Goal: Task Accomplishment & Management: Manage account settings

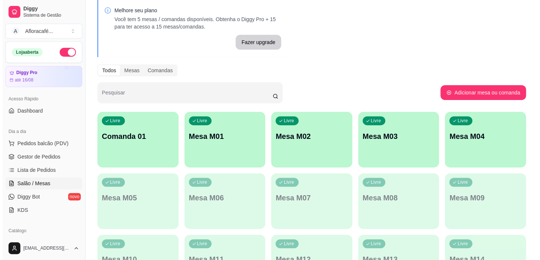
scroll to position [33, 0]
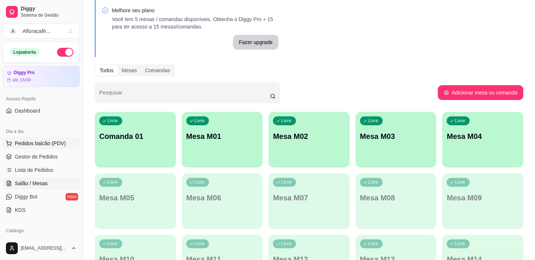
click at [50, 142] on span "Pedidos balcão (PDV)" at bounding box center [40, 143] width 51 height 7
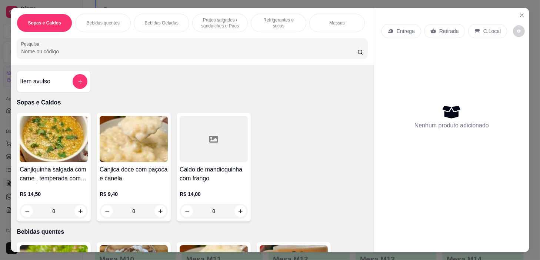
drag, startPoint x: 291, startPoint y: 19, endPoint x: 290, endPoint y: 24, distance: 5.2
click at [291, 21] on p "Refrigerantes e sucos" at bounding box center [278, 23] width 43 height 12
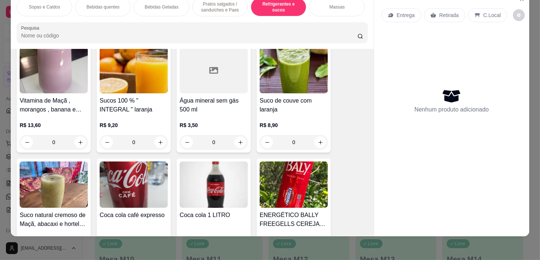
scroll to position [3266, 0]
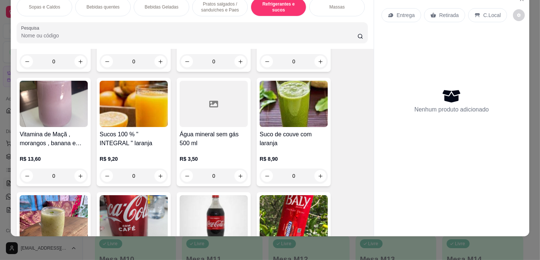
click at [239, 177] on div "0" at bounding box center [214, 176] width 68 height 15
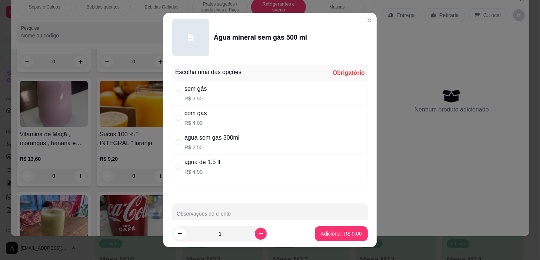
click at [237, 117] on div "com gás R$ 4,00" at bounding box center [270, 118] width 196 height 24
radio input "true"
click at [237, 90] on div "sem gás R$ 3,50" at bounding box center [270, 93] width 196 height 24
radio input "true"
radio input "false"
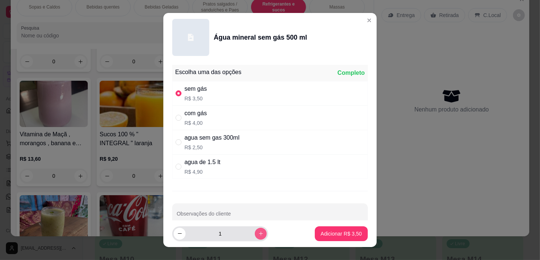
click at [255, 236] on button "increase-product-quantity" at bounding box center [261, 234] width 12 height 12
type input "2"
click at [337, 238] on button "Adicionar R$ 7,00" at bounding box center [341, 234] width 51 height 14
type input "2"
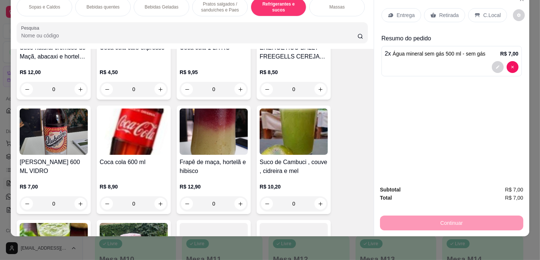
scroll to position [3535, 0]
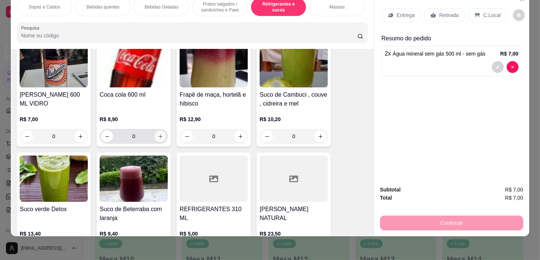
click at [160, 137] on icon "increase-product-quantity" at bounding box center [161, 137] width 6 height 6
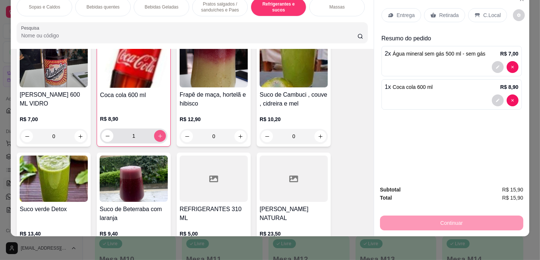
click at [159, 134] on icon "increase-product-quantity" at bounding box center [160, 136] width 6 height 6
type input "2"
click at [490, 15] on div "C.Local" at bounding box center [487, 15] width 39 height 14
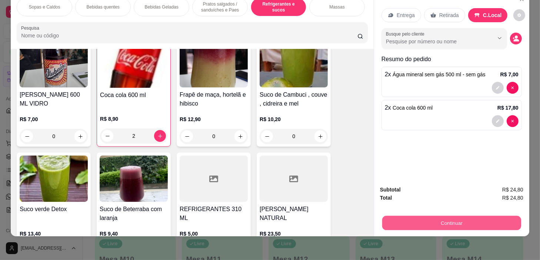
click at [468, 216] on button "Continuar" at bounding box center [451, 223] width 139 height 14
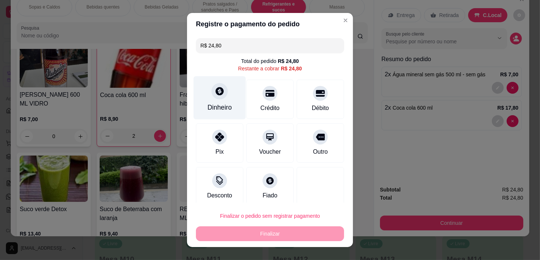
click at [208, 84] on div "Dinheiro" at bounding box center [220, 97] width 52 height 43
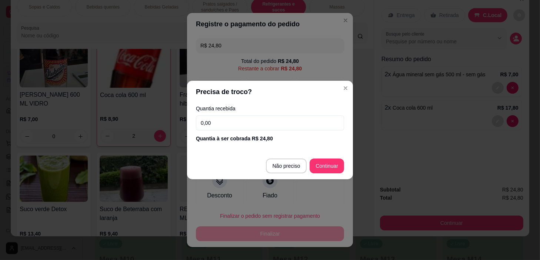
click at [291, 121] on input "0,00" at bounding box center [270, 123] width 148 height 15
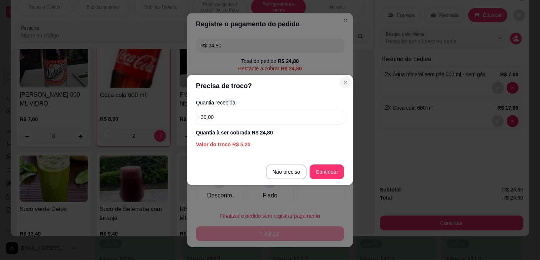
type input "30,00"
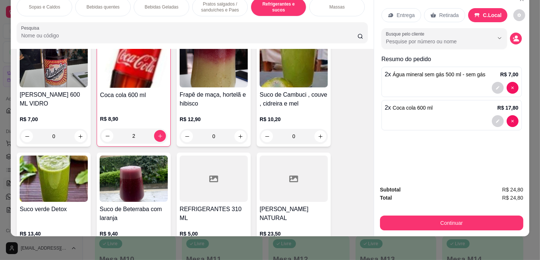
click at [237, 38] on input "Pesquisa" at bounding box center [189, 35] width 336 height 7
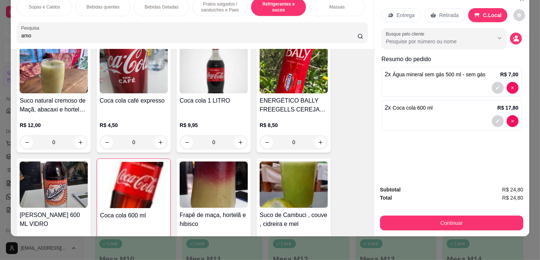
scroll to position [3655, 0]
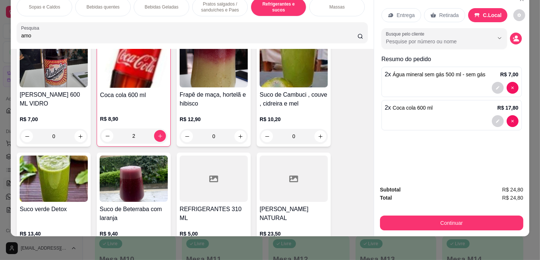
type input "amo"
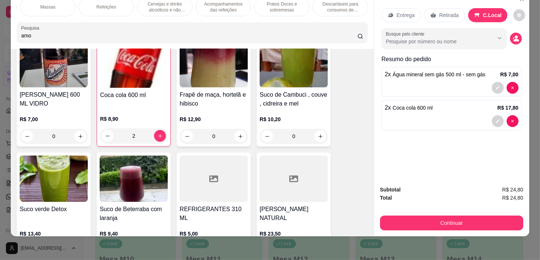
click at [276, 7] on p "Pratos Doces e sobremesas" at bounding box center [281, 7] width 43 height 12
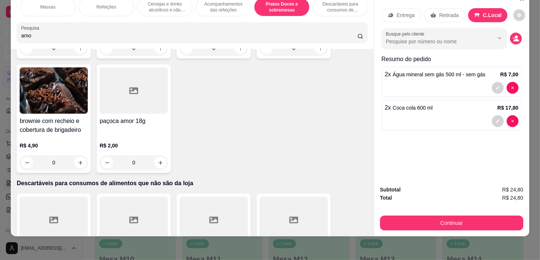
scroll to position [6143, 0]
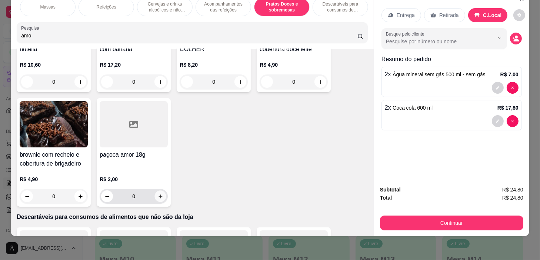
click at [158, 194] on icon "increase-product-quantity" at bounding box center [161, 197] width 6 height 6
type input "1"
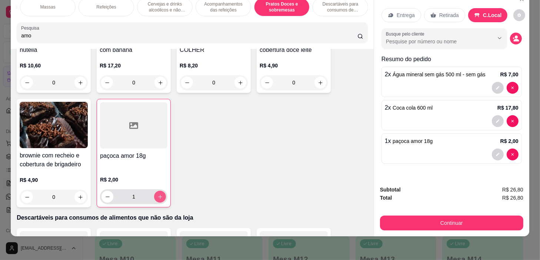
scroll to position [6144, 0]
click at [158, 196] on icon "increase-product-quantity" at bounding box center [160, 196] width 6 height 6
type input "2"
click at [158, 194] on icon "increase-product-quantity" at bounding box center [160, 196] width 6 height 6
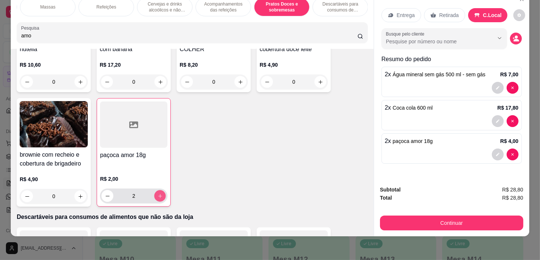
type input "3"
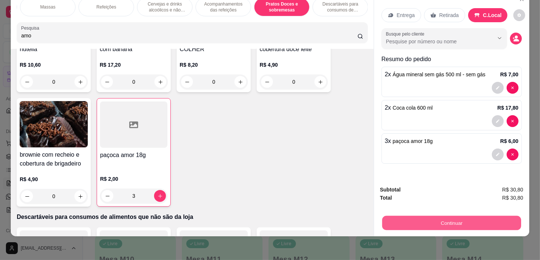
click at [423, 216] on button "Continuar" at bounding box center [451, 223] width 139 height 14
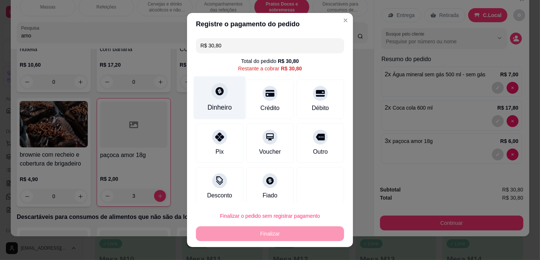
click at [213, 100] on div at bounding box center [220, 91] width 16 height 16
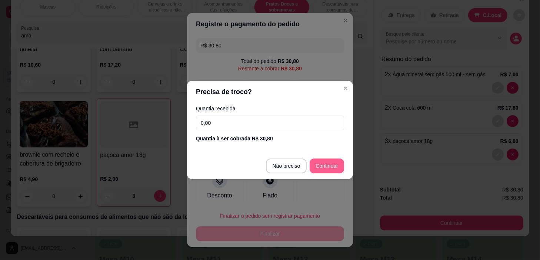
type input "R$ 0,00"
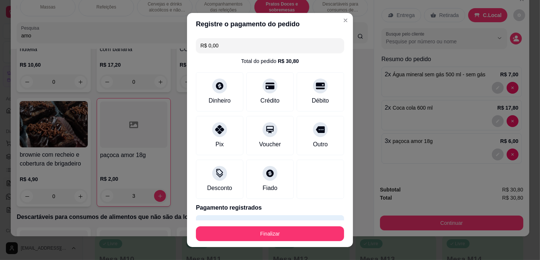
click at [306, 226] on footer "Finalizar" at bounding box center [270, 233] width 166 height 27
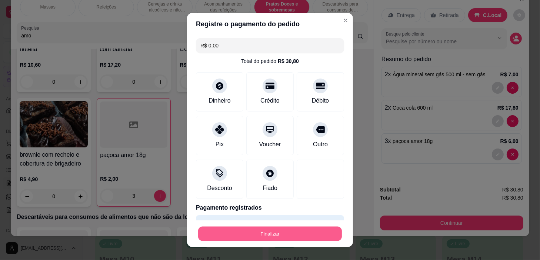
click at [306, 235] on button "Finalizar" at bounding box center [270, 234] width 144 height 14
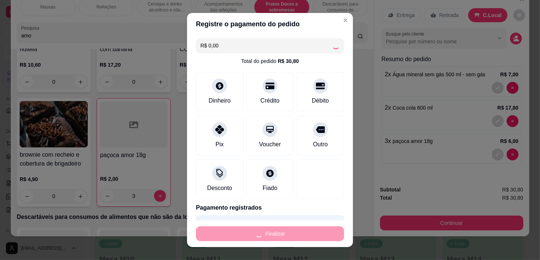
type input "0"
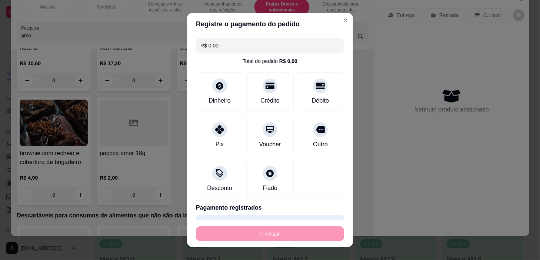
type input "-R$ 30,80"
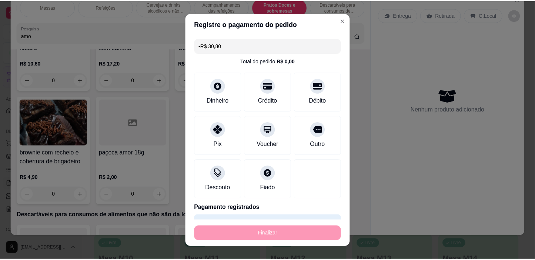
scroll to position [6142, 0]
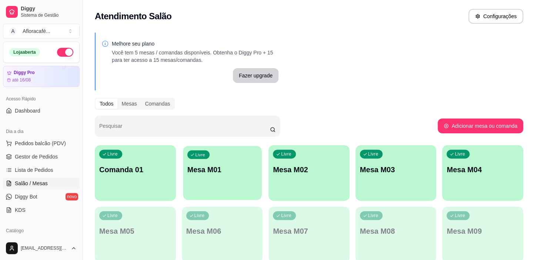
click at [211, 183] on div "Livre Mesa M01" at bounding box center [222, 168] width 79 height 45
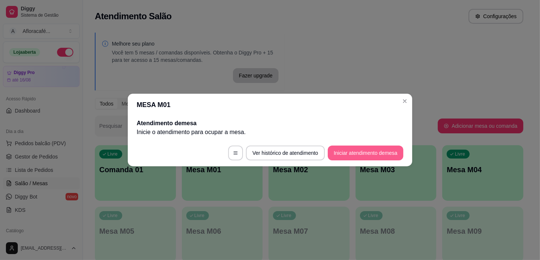
click at [370, 157] on button "Iniciar atendimento de mesa" at bounding box center [366, 153] width 76 height 15
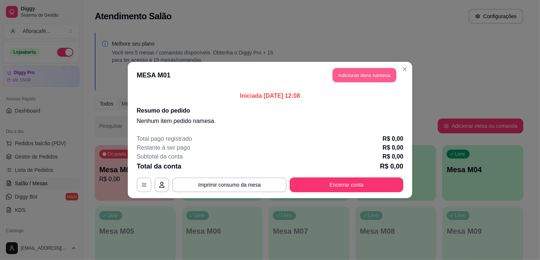
click at [373, 72] on button "Adicionar itens na mesa" at bounding box center [365, 75] width 64 height 14
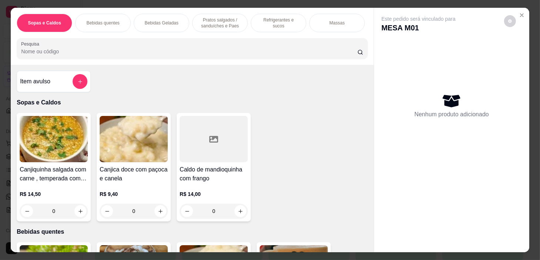
click at [259, 25] on div "Refrigerantes e sucos" at bounding box center [279, 23] width 56 height 19
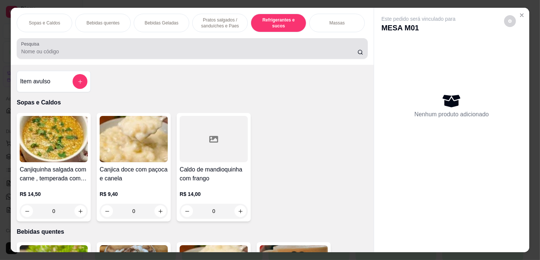
scroll to position [19, 0]
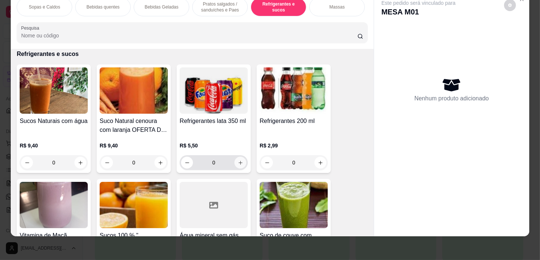
click at [239, 163] on icon "increase-product-quantity" at bounding box center [241, 163] width 4 height 4
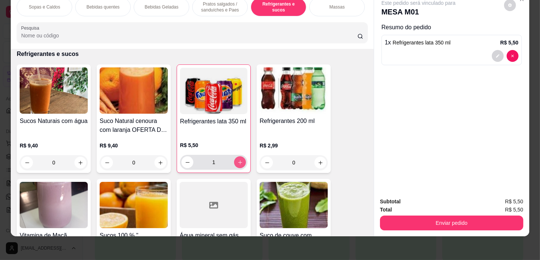
type input "1"
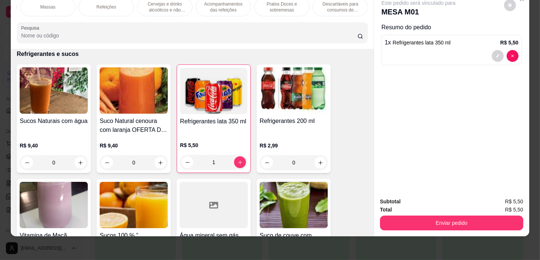
click at [121, 3] on div "Refeições" at bounding box center [107, 7] width 56 height 19
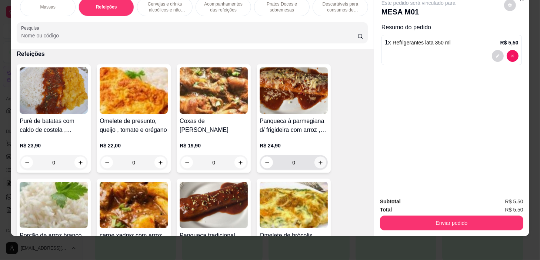
click at [314, 162] on button "increase-product-quantity" at bounding box center [320, 163] width 12 height 12
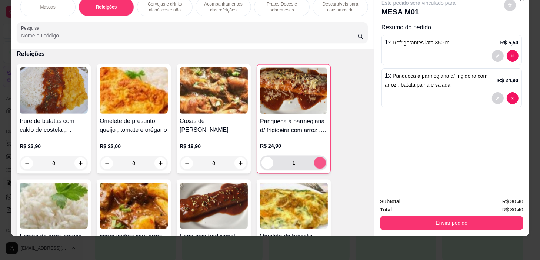
type input "1"
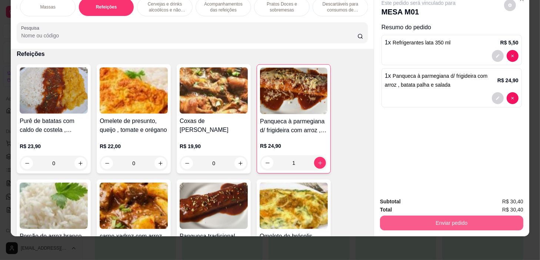
click at [421, 216] on button "Enviar pedido" at bounding box center [451, 223] width 143 height 15
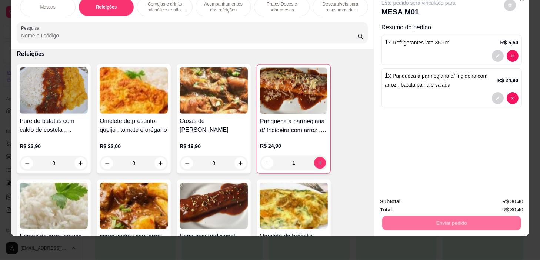
click at [419, 193] on button "Não registrar e enviar pedido" at bounding box center [427, 200] width 75 height 14
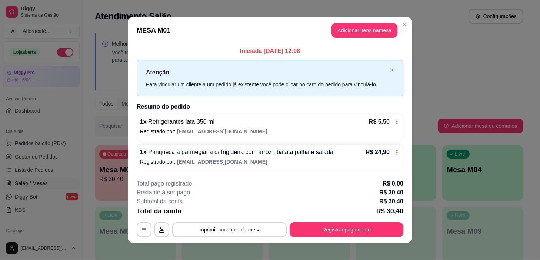
scroll to position [6, 0]
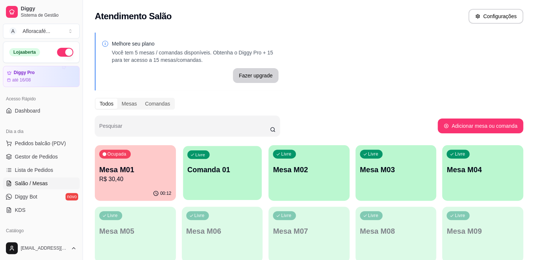
click at [227, 189] on div "Livre Comanda 01" at bounding box center [222, 168] width 79 height 45
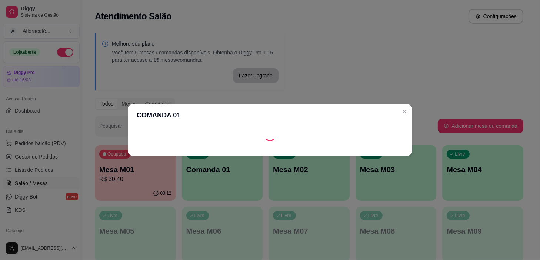
click at [349, 151] on footer at bounding box center [270, 150] width 284 height 12
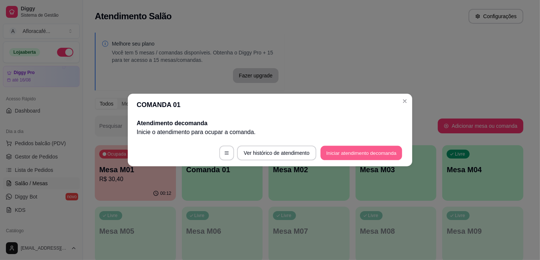
click at [348, 149] on button "Iniciar atendimento de comanda" at bounding box center [361, 153] width 82 height 14
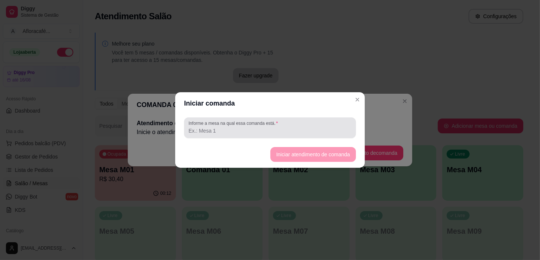
click at [336, 131] on input "Informe a mesa na qual essa comanda está." at bounding box center [270, 130] width 163 height 7
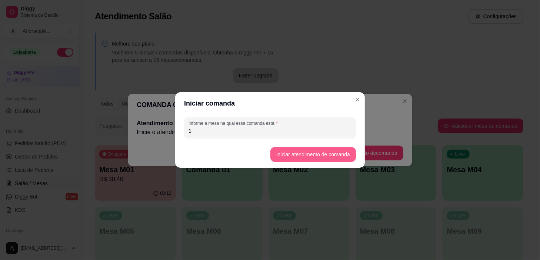
type input "1"
click at [319, 157] on button "Iniciar atendimento de comanda" at bounding box center [313, 154] width 86 height 15
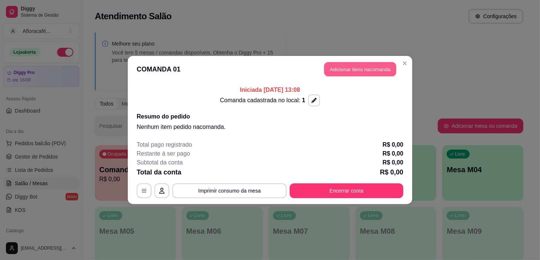
click at [377, 69] on button "Adicionar itens na comanda" at bounding box center [360, 69] width 72 height 14
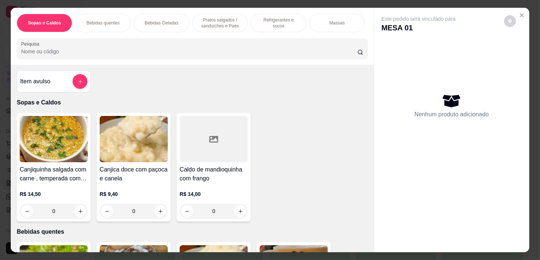
click at [316, 52] on input "Pesquisa" at bounding box center [189, 51] width 336 height 7
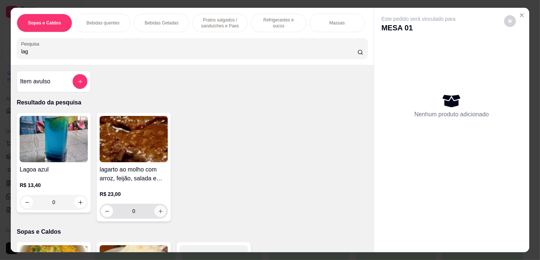
type input "lag"
click at [156, 217] on button "increase-product-quantity" at bounding box center [160, 211] width 11 height 11
type input "1"
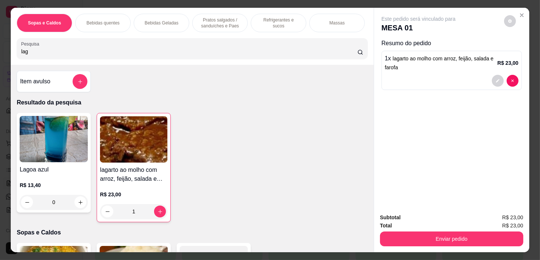
click at [247, 29] on div "Sopas e Caldos Bebidas quentes Bebidas Geladas Pratos salgados / sanduíches e P…" at bounding box center [192, 23] width 351 height 19
click at [109, 20] on p "Refeições" at bounding box center [106, 23] width 20 height 6
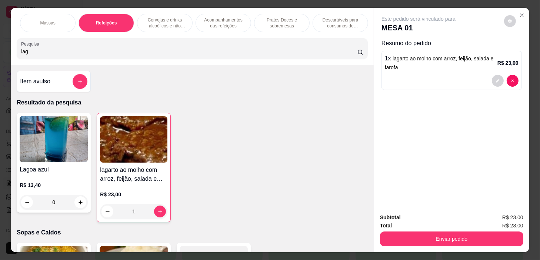
scroll to position [19, 0]
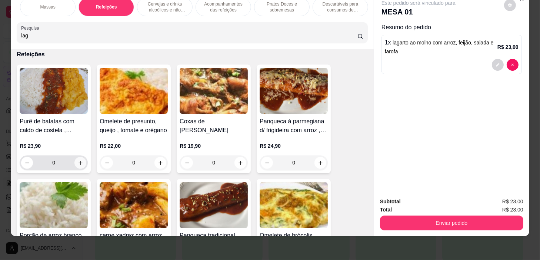
click at [80, 163] on icon "increase-product-quantity" at bounding box center [81, 163] width 6 height 6
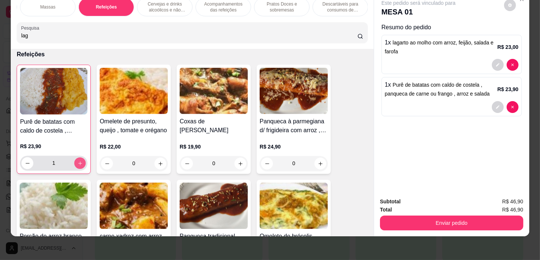
click at [79, 161] on icon "increase-product-quantity" at bounding box center [80, 164] width 6 height 6
type input "2"
click at [146, 18] on div "Sopas e Caldos Bebidas quentes Bebidas Geladas Pratos salgados / sanduíches e P…" at bounding box center [192, 20] width 363 height 57
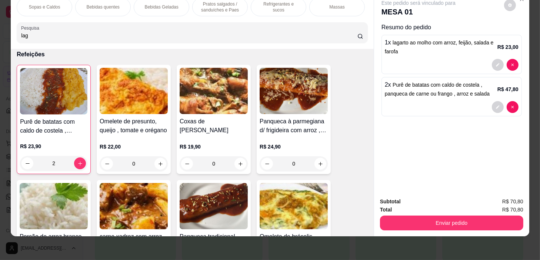
click at [280, 3] on p "Refrigerantes e sucos" at bounding box center [278, 7] width 43 height 12
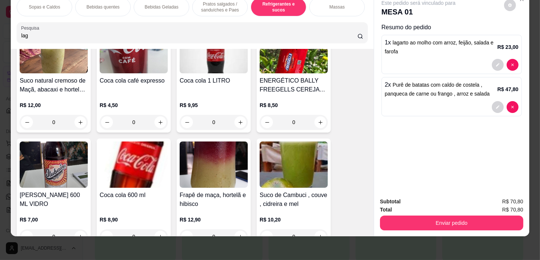
scroll to position [3631, 0]
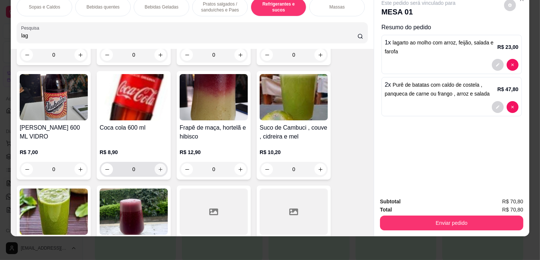
click at [158, 170] on icon "increase-product-quantity" at bounding box center [161, 170] width 6 height 6
type input "1"
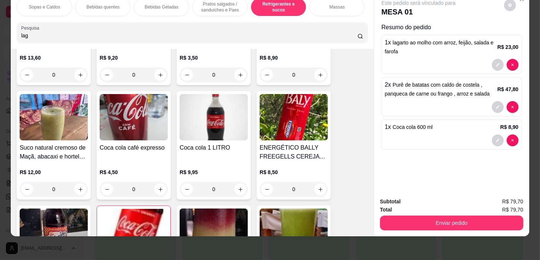
scroll to position [3463, 0]
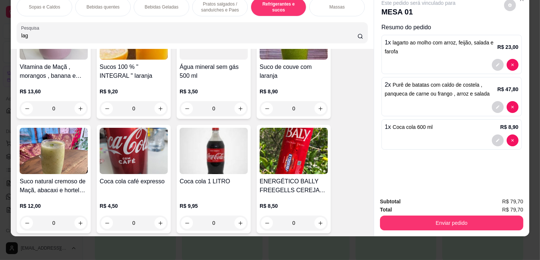
click at [237, 111] on div "0" at bounding box center [214, 108] width 68 height 15
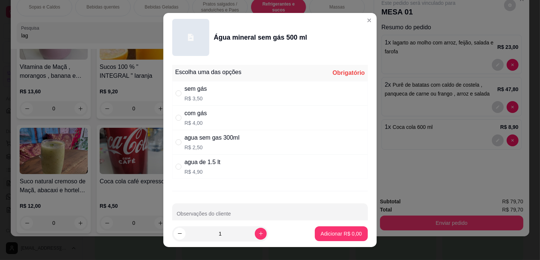
click at [224, 94] on div "sem gás R$ 3,50" at bounding box center [270, 93] width 196 height 24
radio input "true"
click at [333, 233] on p "Adicionar R$ 3,50" at bounding box center [341, 233] width 41 height 7
type input "1"
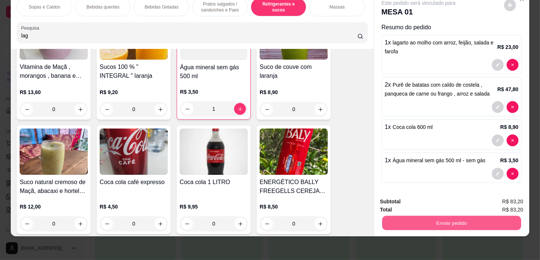
click at [446, 218] on button "Enviar pedido" at bounding box center [451, 223] width 139 height 14
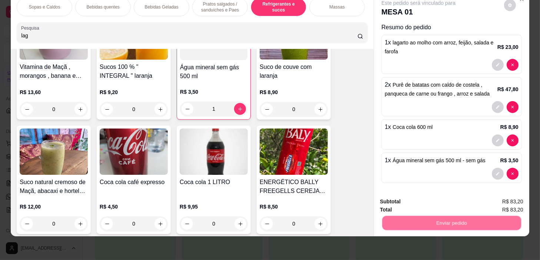
click at [444, 198] on button "Não registrar e enviar pedido" at bounding box center [427, 200] width 75 height 14
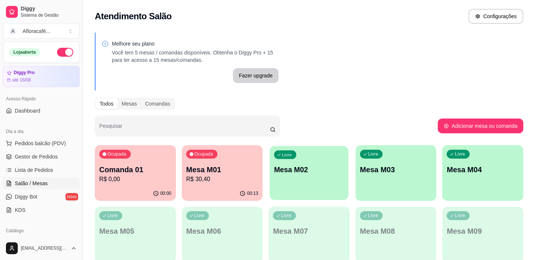
click at [327, 178] on div "Livre Mesa M02" at bounding box center [309, 168] width 79 height 45
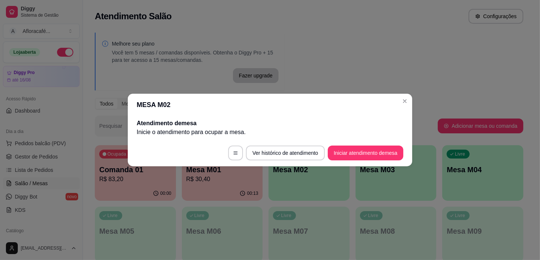
drag, startPoint x: 399, startPoint y: 106, endPoint x: 260, endPoint y: 180, distance: 157.3
click at [402, 103] on section "MESA M02 Atendimento de mesa Inicie o atendimento para ocupar a mesa . Ver hist…" at bounding box center [270, 130] width 284 height 73
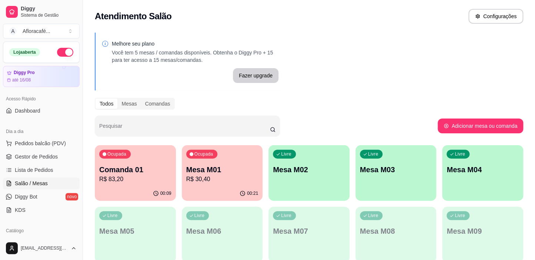
click at [315, 168] on p "Mesa M02" at bounding box center [309, 169] width 72 height 10
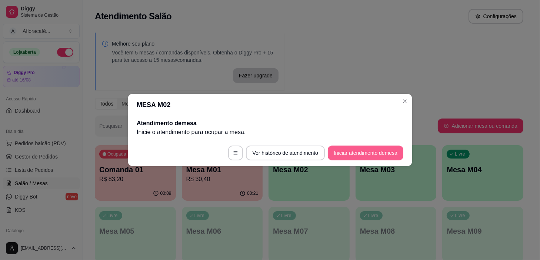
click at [355, 152] on button "Iniciar atendimento de mesa" at bounding box center [366, 153] width 76 height 15
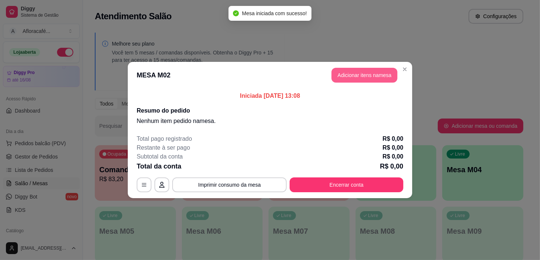
click at [360, 81] on button "Adicionar itens na mesa" at bounding box center [365, 75] width 66 height 15
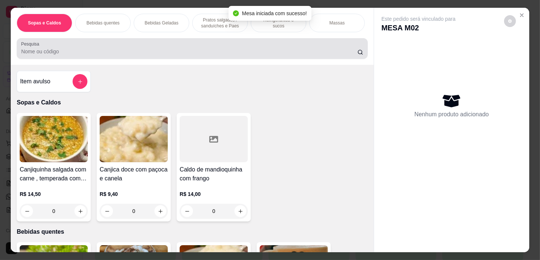
click at [131, 55] on input "Pesquisa" at bounding box center [189, 51] width 336 height 7
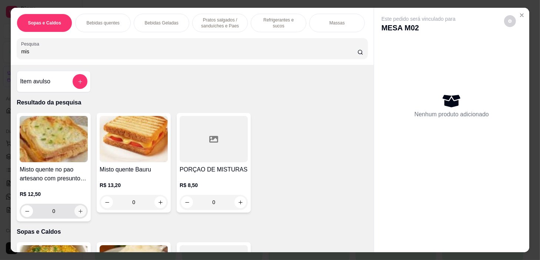
type input "mis"
click at [78, 211] on icon "increase-product-quantity" at bounding box center [81, 212] width 6 height 6
type input "1"
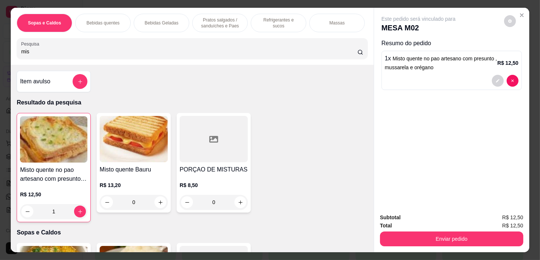
drag, startPoint x: 257, startPoint y: 19, endPoint x: 231, endPoint y: 190, distance: 173.4
click at [257, 20] on p "Refrigerantes e sucos" at bounding box center [278, 23] width 43 height 12
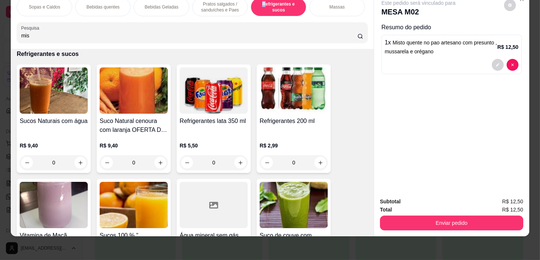
scroll to position [3463, 0]
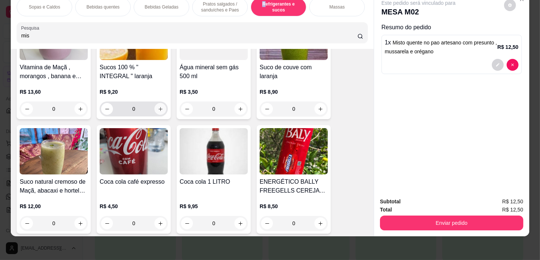
click at [161, 112] on button "increase-product-quantity" at bounding box center [160, 109] width 12 height 12
type input "1"
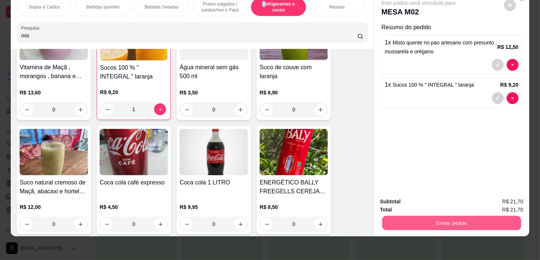
click at [408, 220] on button "Enviar pedido" at bounding box center [451, 223] width 139 height 14
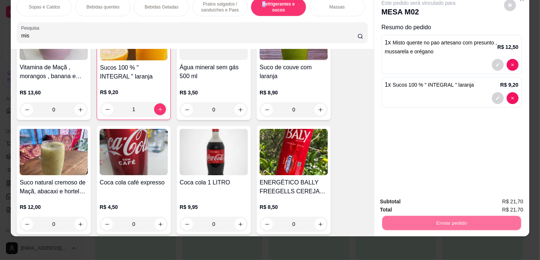
click at [407, 201] on button "Não registrar e enviar pedido" at bounding box center [427, 200] width 75 height 14
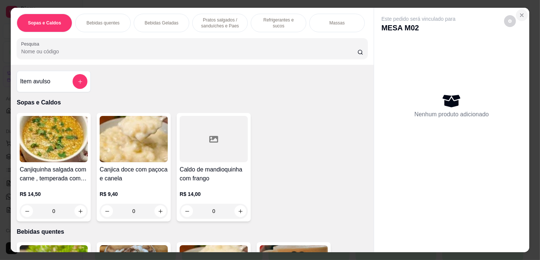
click at [525, 12] on button "Close" at bounding box center [522, 15] width 12 height 12
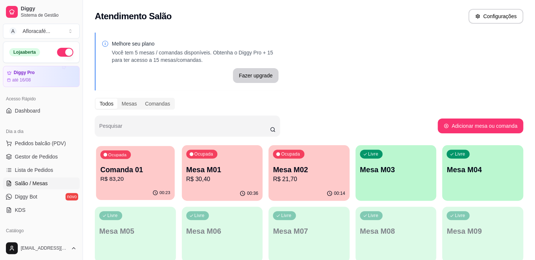
click at [150, 169] on p "Comanda 01" at bounding box center [135, 170] width 70 height 10
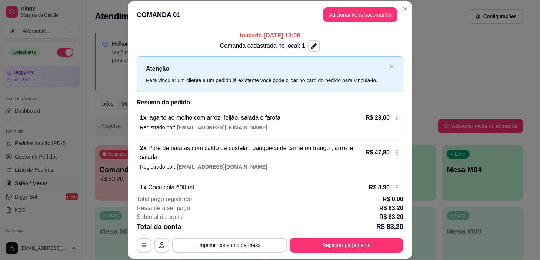
scroll to position [49, 0]
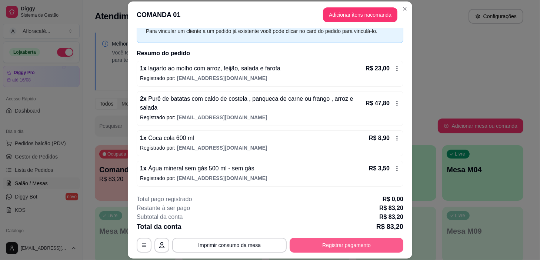
click at [367, 247] on button "Registrar pagamento" at bounding box center [347, 245] width 114 height 15
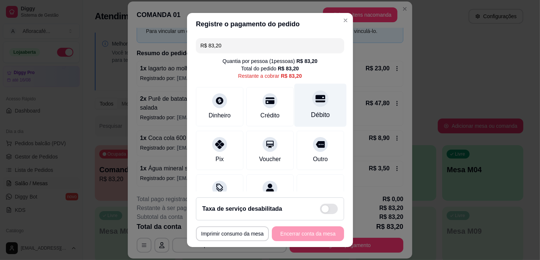
click at [329, 110] on div "Débito" at bounding box center [320, 105] width 52 height 43
type input "R$ 0,00"
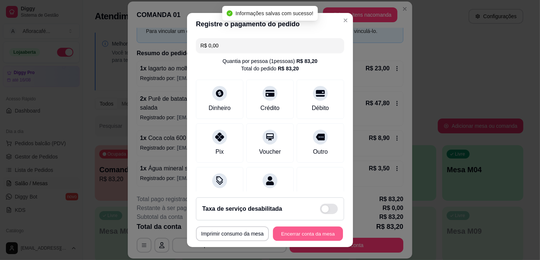
click at [304, 233] on button "Encerrar conta da mesa" at bounding box center [308, 234] width 70 height 14
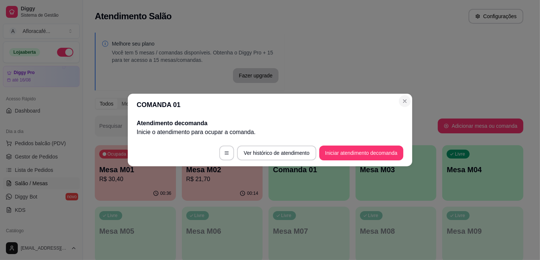
click at [404, 106] on section "COMANDA 01 Atendimento de comanda [PERSON_NAME] o atendimento para ocupar a com…" at bounding box center [270, 130] width 284 height 73
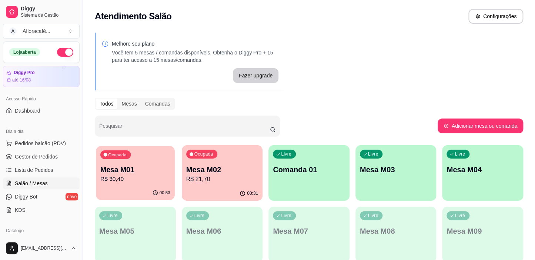
click at [140, 176] on p "R$ 30,40" at bounding box center [135, 179] width 70 height 9
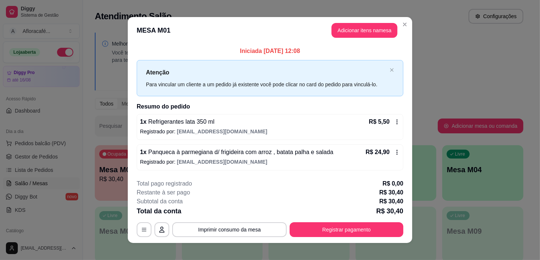
scroll to position [6, 0]
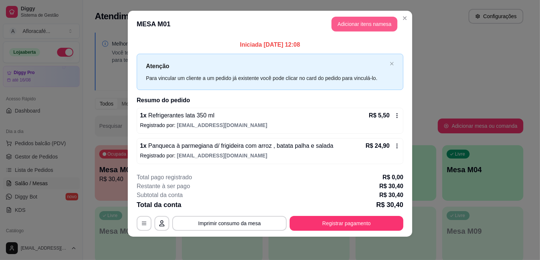
click at [334, 26] on button "Adicionar itens na mesa" at bounding box center [365, 24] width 66 height 15
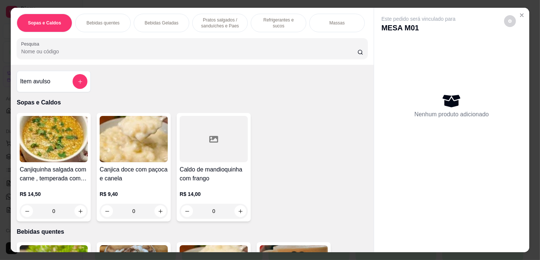
click at [231, 43] on div "Sopas e Caldos Bebidas quentes Bebidas Geladas Pratos salgados / sanduíches e P…" at bounding box center [192, 36] width 363 height 57
click at [230, 55] on input "Pesquisa" at bounding box center [189, 51] width 336 height 7
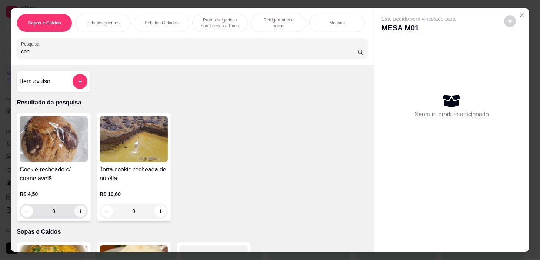
type input "coo"
click at [78, 212] on icon "increase-product-quantity" at bounding box center [81, 212] width 6 height 6
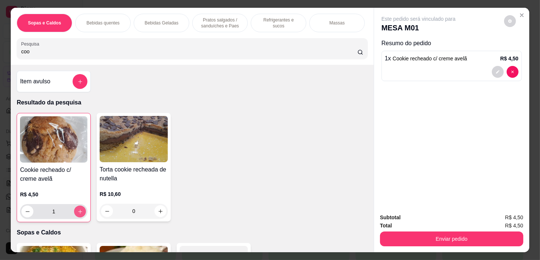
type input "1"
drag, startPoint x: 488, startPoint y: 246, endPoint x: 485, endPoint y: 241, distance: 5.8
click at [486, 245] on div "Subtotal R$ 4,50 Total R$ 4,50 Enviar pedido" at bounding box center [451, 229] width 155 height 45
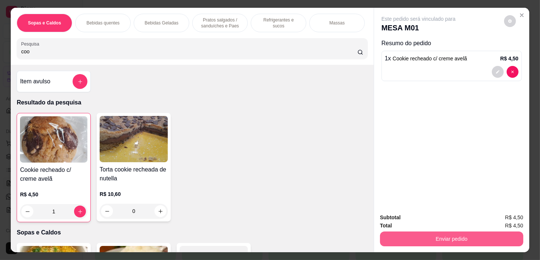
click at [484, 233] on button "Enviar pedido" at bounding box center [451, 239] width 143 height 15
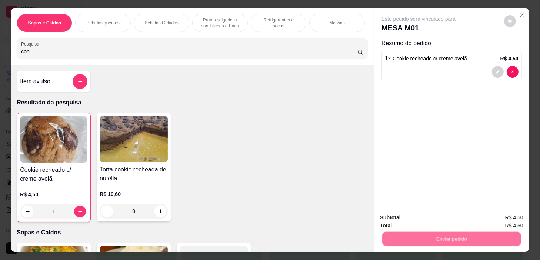
click at [437, 220] on button "Não registrar e enviar pedido" at bounding box center [427, 218] width 77 height 14
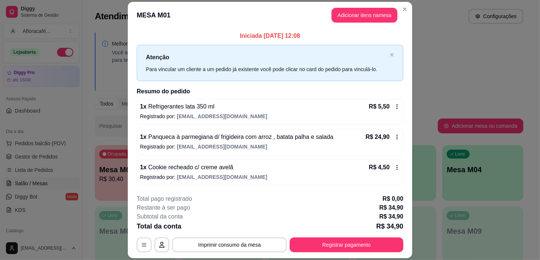
scroll to position [21, 0]
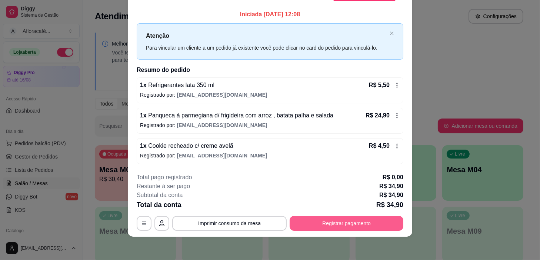
drag, startPoint x: 373, startPoint y: 230, endPoint x: 367, endPoint y: 214, distance: 17.1
click at [372, 228] on footer "**********" at bounding box center [270, 202] width 284 height 70
click at [356, 232] on footer "**********" at bounding box center [270, 202] width 284 height 70
click at [329, 222] on button "Registrar pagamento" at bounding box center [347, 223] width 114 height 15
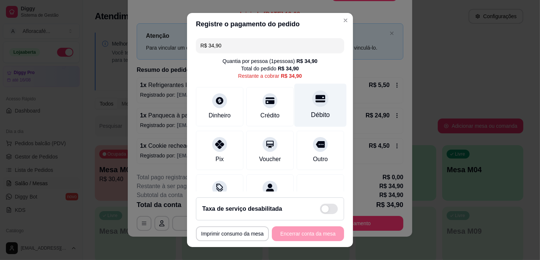
click at [313, 112] on div "Débito" at bounding box center [320, 115] width 19 height 10
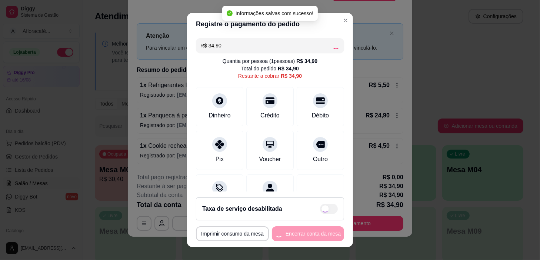
click at [289, 233] on div "**********" at bounding box center [270, 233] width 148 height 15
type input "R$ 0,00"
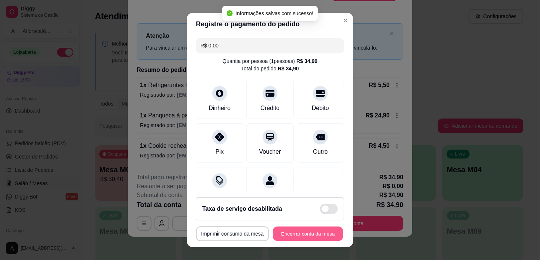
click at [289, 233] on button "Encerrar conta da mesa" at bounding box center [308, 234] width 70 height 14
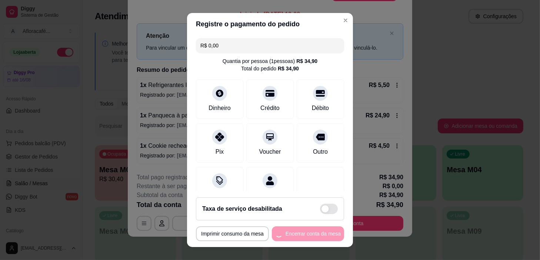
scroll to position [0, 0]
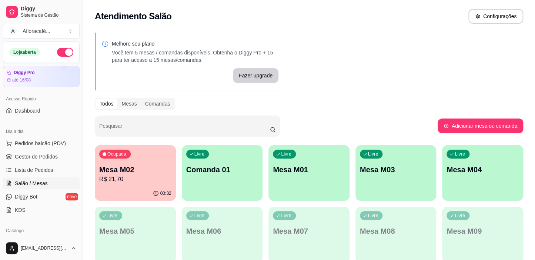
click at [156, 171] on p "Mesa M02" at bounding box center [135, 169] width 72 height 10
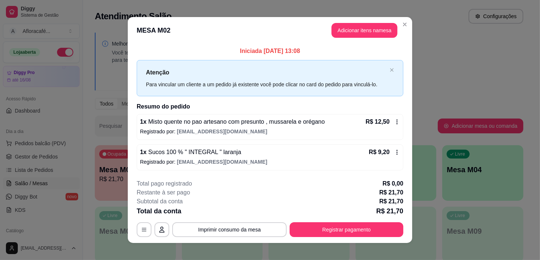
scroll to position [6, 0]
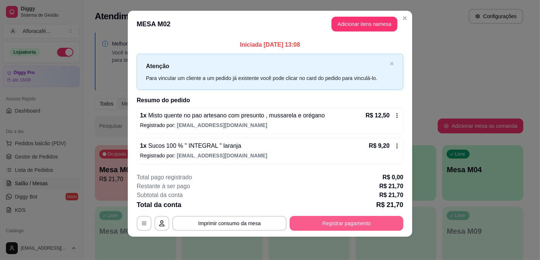
click at [375, 221] on button "Registrar pagamento" at bounding box center [347, 223] width 114 height 15
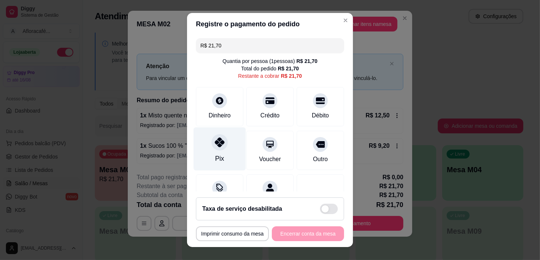
click at [208, 151] on div "Pix" at bounding box center [220, 148] width 52 height 43
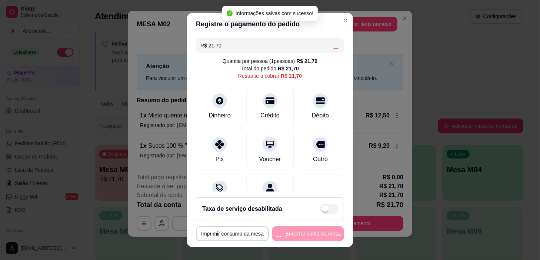
type input "R$ 0,00"
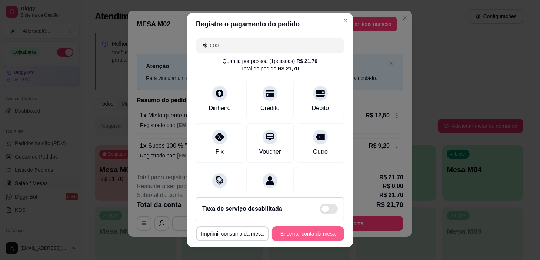
click at [275, 232] on button "Encerrar conta da mesa" at bounding box center [308, 233] width 72 height 15
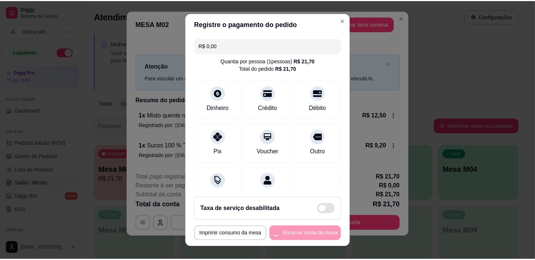
scroll to position [0, 0]
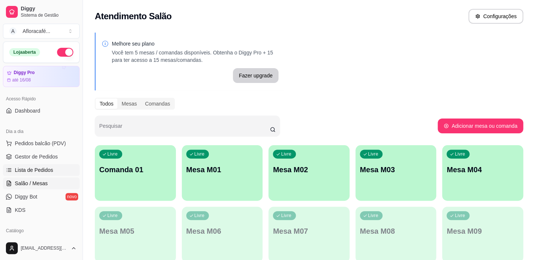
click at [41, 172] on span "Lista de Pedidos" at bounding box center [34, 169] width 39 height 7
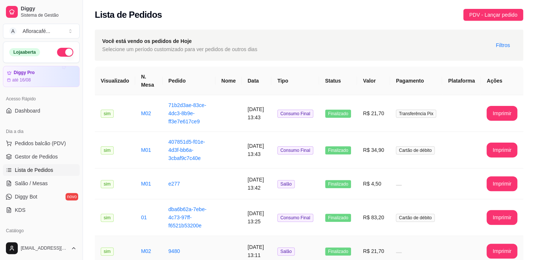
scroll to position [134, 0]
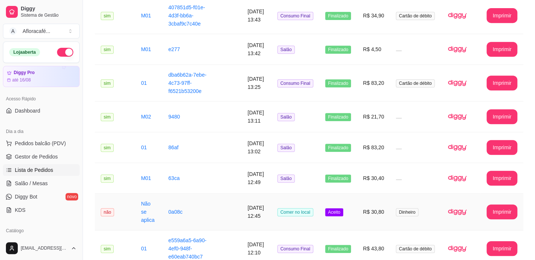
click at [299, 209] on span "Comer no local" at bounding box center [295, 212] width 36 height 8
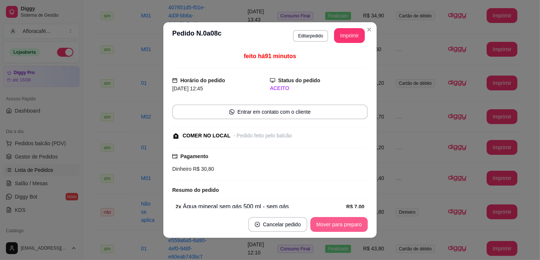
click at [345, 228] on button "Mover para preparo" at bounding box center [338, 224] width 57 height 15
click at [345, 228] on button "Mover para retirada disponível" at bounding box center [326, 224] width 79 height 14
click at [345, 228] on button "Mover para finalizado" at bounding box center [336, 224] width 61 height 15
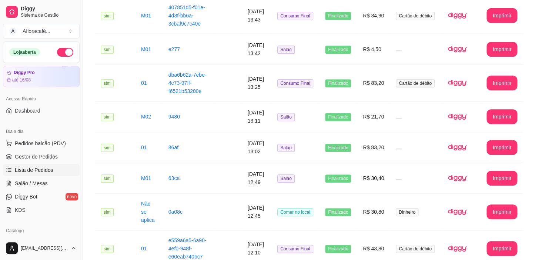
scroll to position [67, 0]
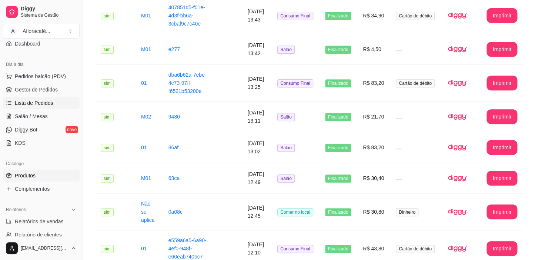
click at [47, 177] on link "Produtos" at bounding box center [41, 176] width 77 height 12
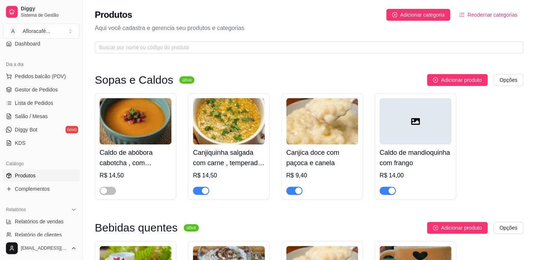
drag, startPoint x: 264, startPoint y: 56, endPoint x: 279, endPoint y: 39, distance: 22.6
click at [266, 54] on div "Produtos Adicionar categoria Reodernar categorias Aqui você cadastra e gerencia…" at bounding box center [309, 29] width 452 height 58
click at [279, 39] on div "Produtos Adicionar categoria Reodernar categorias Aqui você cadastra e gerencia…" at bounding box center [309, 29] width 452 height 58
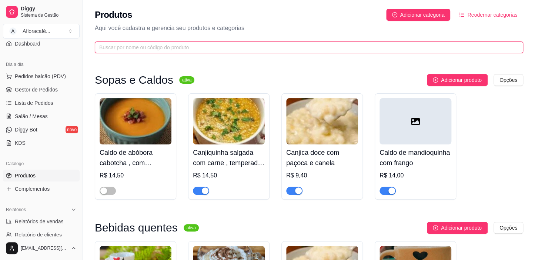
click at [278, 50] on input "text" at bounding box center [306, 47] width 414 height 8
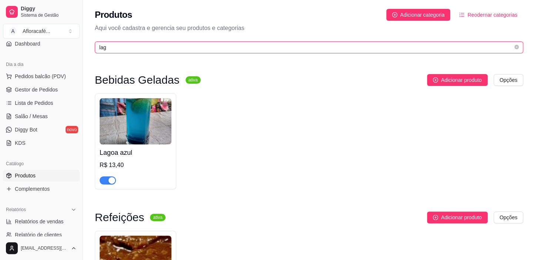
scroll to position [115, 0]
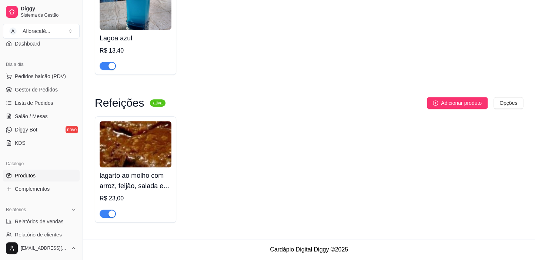
type input "lag"
click at [107, 213] on span "button" at bounding box center [108, 214] width 16 height 8
click at [44, 115] on span "Salão / Mesas" at bounding box center [31, 116] width 33 height 7
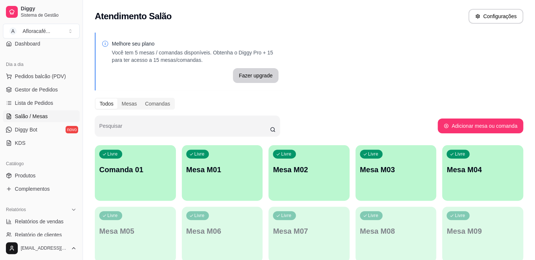
click at [212, 166] on p "Mesa M01" at bounding box center [222, 169] width 72 height 10
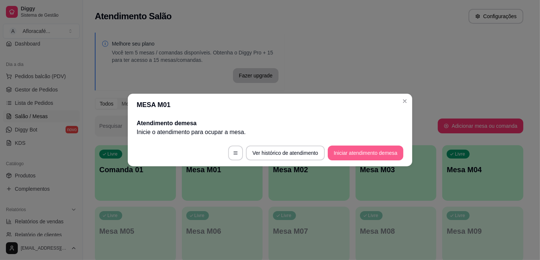
click at [376, 148] on button "Iniciar atendimento de mesa" at bounding box center [366, 153] width 76 height 15
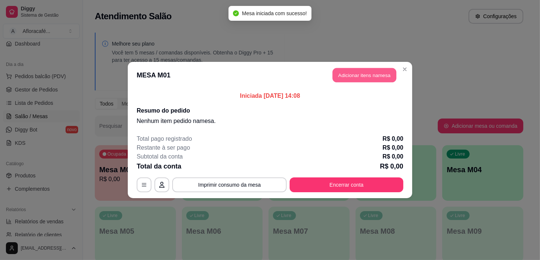
click at [365, 70] on button "Adicionar itens na mesa" at bounding box center [365, 75] width 64 height 14
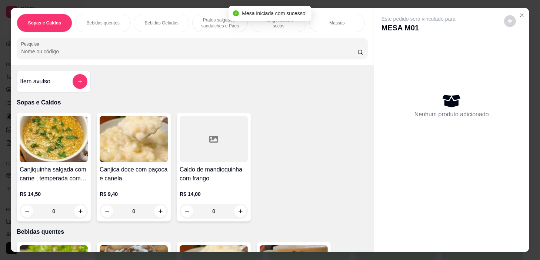
click at [280, 23] on p "Refrigerantes e sucos" at bounding box center [278, 23] width 43 height 12
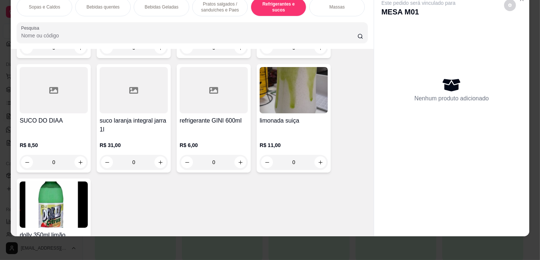
scroll to position [3804, 0]
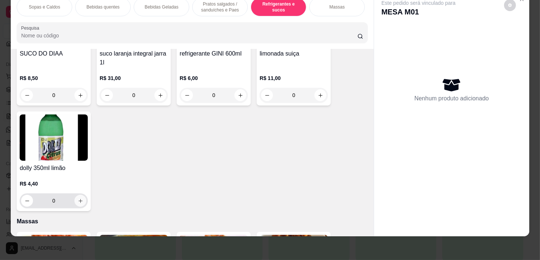
click at [80, 199] on icon "increase-product-quantity" at bounding box center [81, 201] width 6 height 6
type input "1"
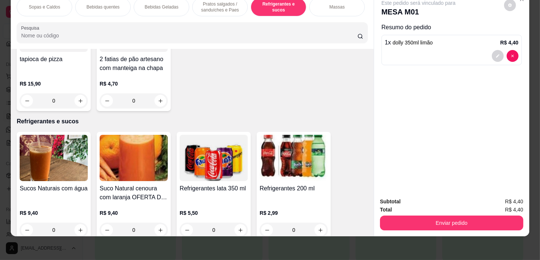
scroll to position [3164, 0]
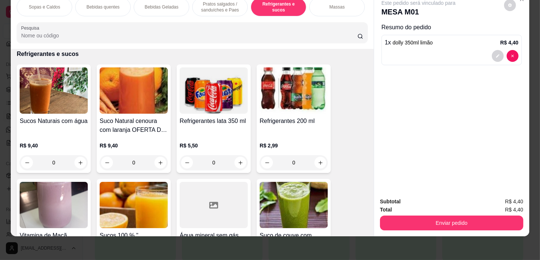
click at [78, 158] on div "0" at bounding box center [54, 162] width 68 height 15
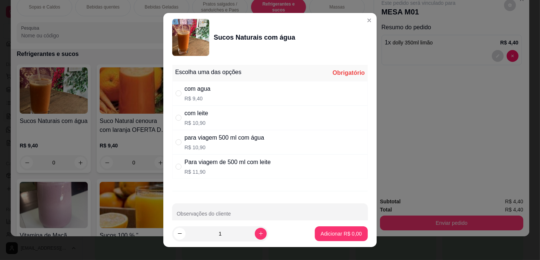
click at [262, 83] on div "com agua R$ 9,40" at bounding box center [270, 93] width 196 height 24
radio input "true"
click at [331, 236] on p "Adicionar R$ 9,40" at bounding box center [341, 233] width 41 height 7
type input "1"
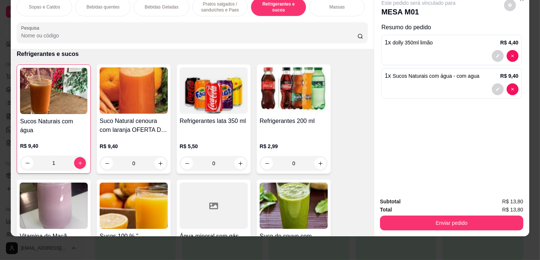
scroll to position [0, 289]
click at [93, 1] on div "Refeições" at bounding box center [107, 7] width 56 height 19
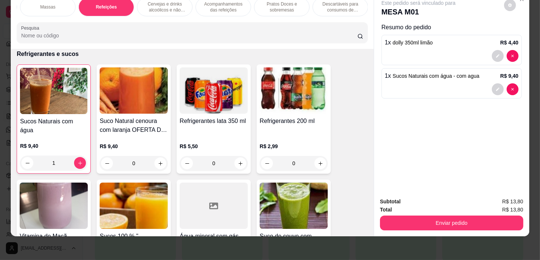
scroll to position [4217, 0]
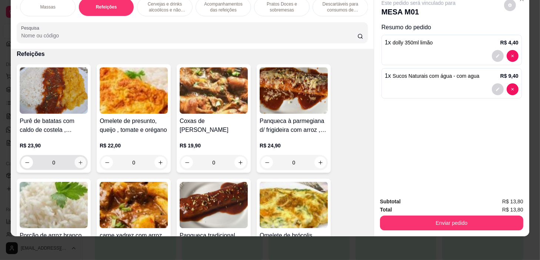
click at [78, 158] on button "increase-product-quantity" at bounding box center [80, 162] width 11 height 11
type input "1"
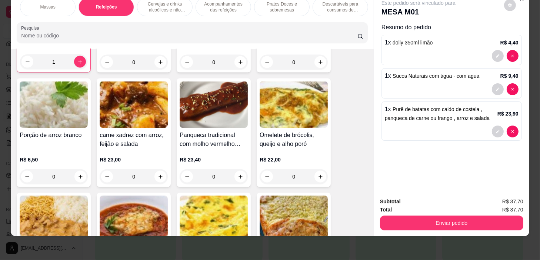
scroll to position [4385, 0]
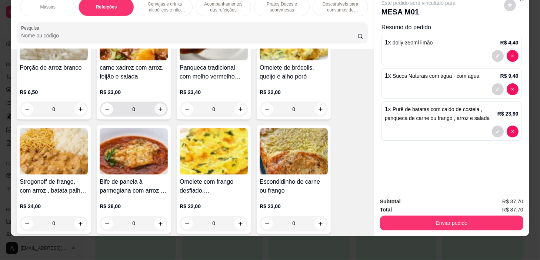
click at [158, 109] on icon "increase-product-quantity" at bounding box center [161, 110] width 6 height 6
type input "1"
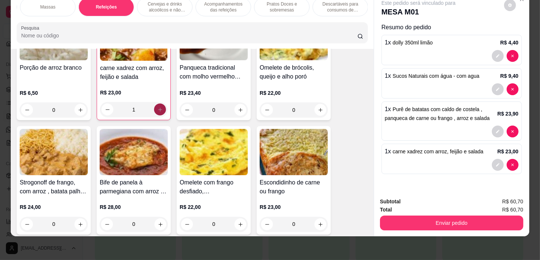
scroll to position [4553, 0]
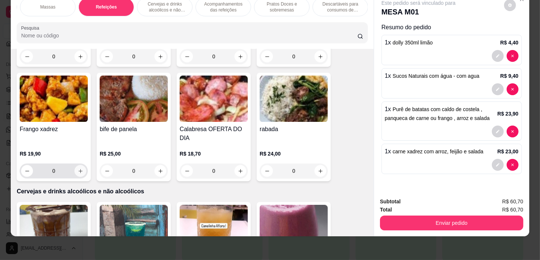
click at [78, 172] on icon "increase-product-quantity" at bounding box center [81, 171] width 6 height 6
type input "1"
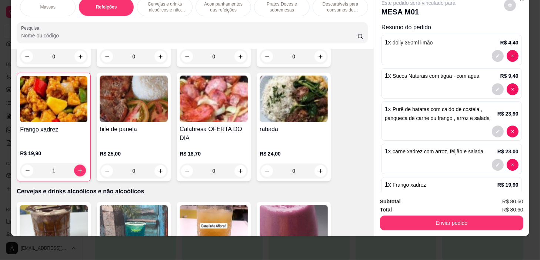
scroll to position [4419, 0]
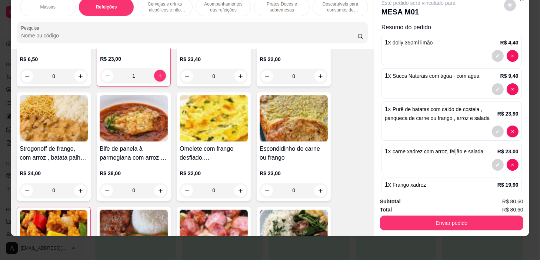
drag, startPoint x: 333, startPoint y: 7, endPoint x: 312, endPoint y: 9, distance: 21.2
click at [333, 7] on p "Descartáveis para consumos de alimentos que não são da loja" at bounding box center [340, 7] width 43 height 12
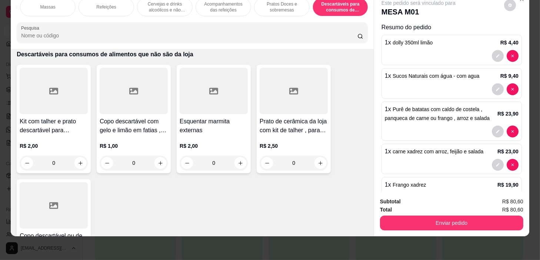
click at [177, 4] on p "Cervejas e drinks alcoólicos e não alcoólicos" at bounding box center [164, 7] width 43 height 12
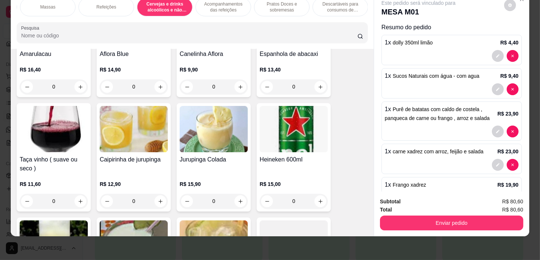
scroll to position [4893, 0]
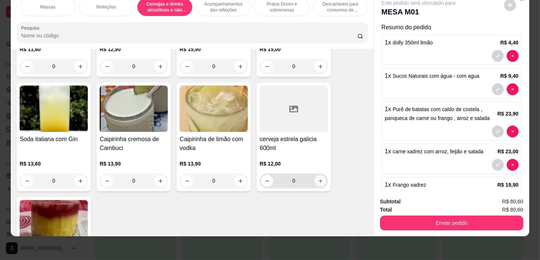
click at [318, 179] on icon "increase-product-quantity" at bounding box center [321, 181] width 6 height 6
type input "1"
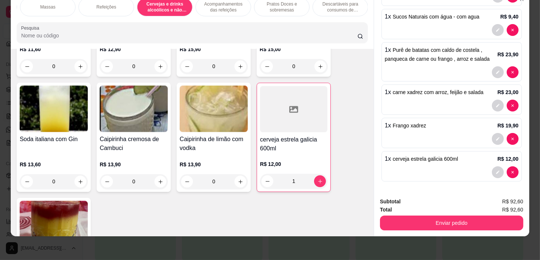
scroll to position [26, 0]
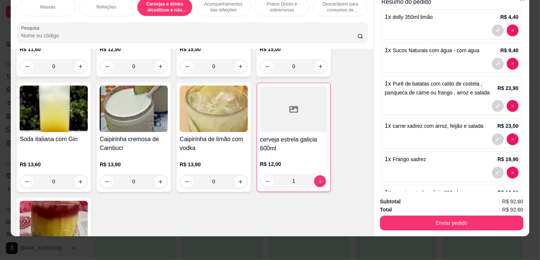
click at [457, 226] on div "Subtotal R$ 92,60 Total R$ 92,60 Enviar pedido" at bounding box center [451, 214] width 155 height 45
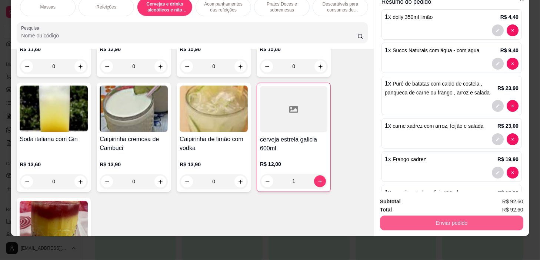
click at [456, 221] on button "Enviar pedido" at bounding box center [451, 223] width 143 height 15
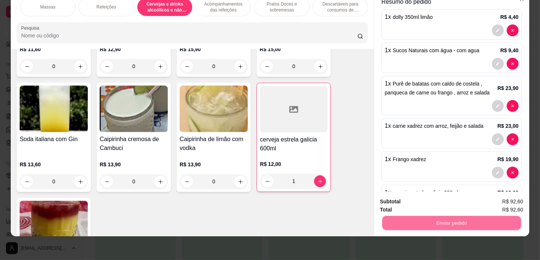
click at [448, 199] on button "Não registrar e enviar pedido" at bounding box center [427, 200] width 75 height 14
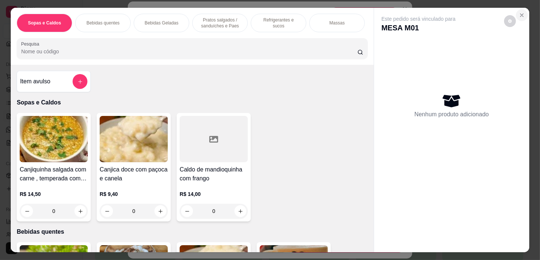
click at [519, 12] on icon "Close" at bounding box center [522, 15] width 6 height 6
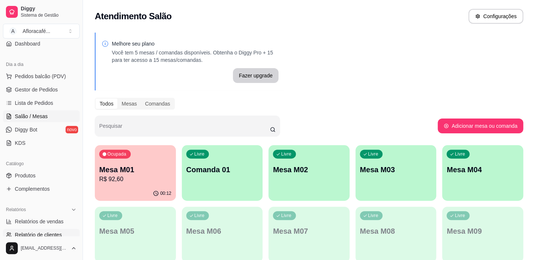
scroll to position [134, 0]
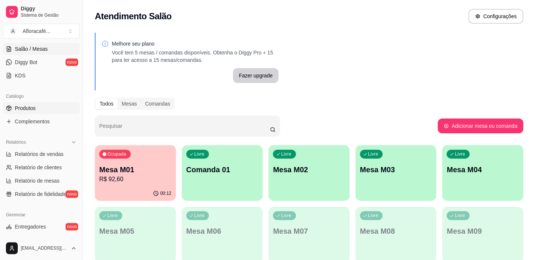
click at [62, 109] on link "Produtos" at bounding box center [41, 108] width 77 height 12
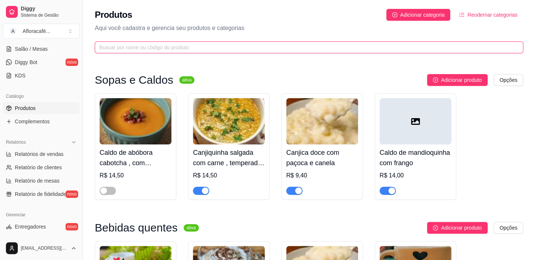
click at [211, 51] on input "text" at bounding box center [306, 47] width 414 height 8
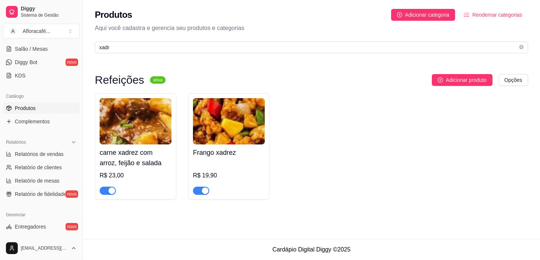
click at [111, 192] on div "button" at bounding box center [112, 190] width 7 height 7
click at [211, 56] on div "Produtos Adicionar categoria Reodernar categorias Aqui você cadastra e gerencia…" at bounding box center [311, 29] width 457 height 58
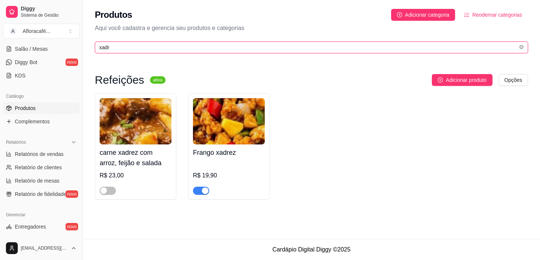
click at [212, 50] on input "xadr" at bounding box center [308, 47] width 419 height 8
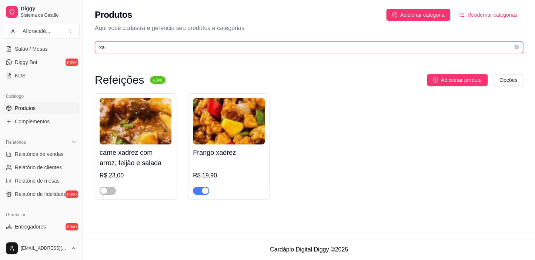
type input "x"
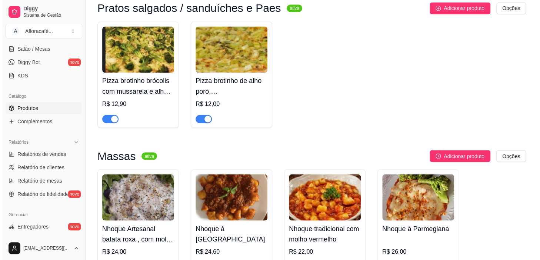
scroll to position [673, 0]
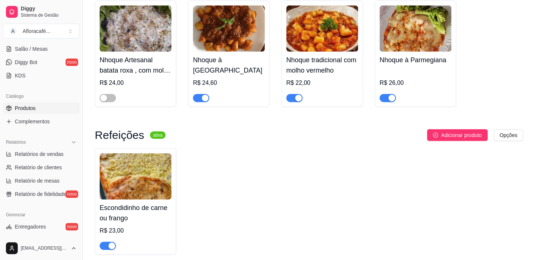
type input "nho"
click at [247, 67] on div "Nhoque à Bolonhesa R$ 24,60" at bounding box center [229, 77] width 72 height 50
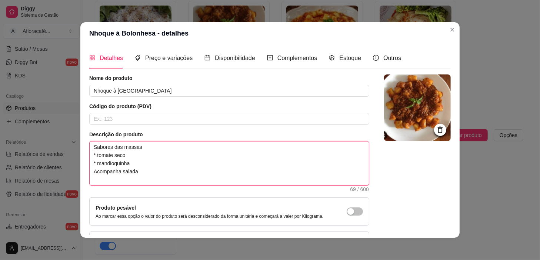
click at [166, 159] on textarea "Sabores das massas * tomate seco * mandioquinha Acompanha salada" at bounding box center [229, 163] width 279 height 44
drag, startPoint x: 174, startPoint y: 179, endPoint x: 177, endPoint y: 173, distance: 7.1
click at [175, 178] on textarea "Sabores das massas * tomate seco * mandioquinha Acompanha salada" at bounding box center [229, 163] width 279 height 44
click at [178, 170] on textarea "Sabores das massas * tomate seco * mandioquinha Acompanha salada" at bounding box center [229, 163] width 279 height 44
click at [160, 159] on textarea "Sabores das massas * tomate seco * mandioquinha Acompanha salada" at bounding box center [229, 163] width 279 height 44
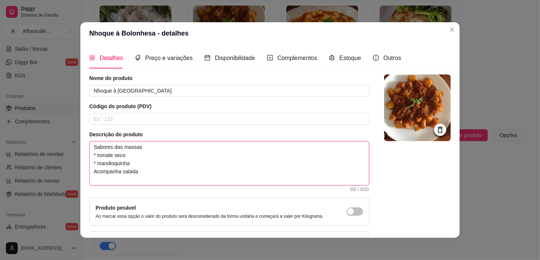
type textarea "Sabores das massas * tomate seco * mandioquinh Acompanha salada"
type textarea "Sabores das massas * tomate seco * mandioquin Acompanha salada"
type textarea "Sabores das massas * tomate seco * mandioqui Acompanha salada"
type textarea "Sabores das massas * tomate seco * mandioqu Acompanha salada"
type textarea "Sabores das massas * tomate seco * mandioq Acompanha salada"
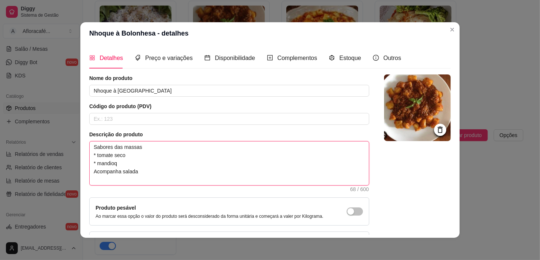
type textarea "Sabores das massas * tomate seco * mandio Acompanha salada"
type textarea "Sabores das massas * tomate seco * mandi Acompanha salada"
type textarea "Sabores das massas * tomate seco * mand Acompanha salada"
type textarea "Sabores das massas * tomate seco * man Acompanha salada"
type textarea "Sabores das massas * tomate seco * ma Acompanha salada"
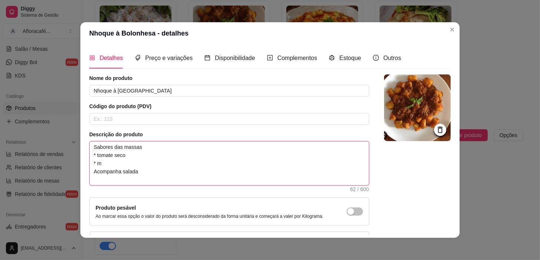
type textarea "Sabores das massas * tomate seco * Acompanha salada"
type textarea "Sabores das massas * tomate seco Acompanha salada"
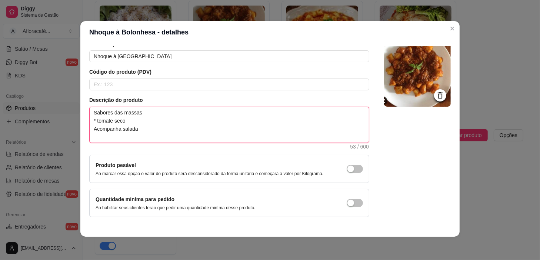
scroll to position [55, 0]
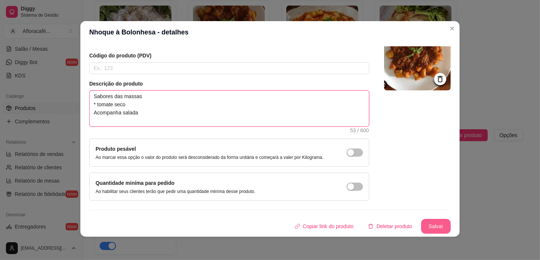
type textarea "Sabores das massas * tomate seco Acompanha salada"
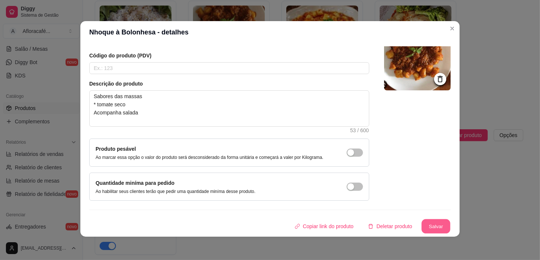
click at [429, 220] on button "Salvar" at bounding box center [436, 226] width 29 height 14
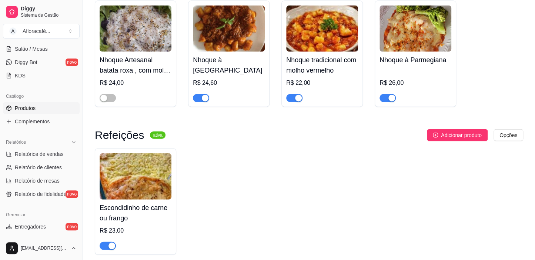
click at [315, 65] on h4 "Nhoque tradicional com molho vermelho" at bounding box center [322, 65] width 72 height 21
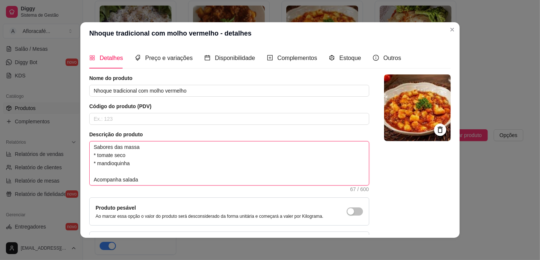
click at [276, 161] on textarea "Sabores das massa * tomate seco * mandioquinha Acompanha salada" at bounding box center [229, 163] width 279 height 44
type textarea "Sabores das massa * tomate seco * mandioquinha Acompanha salada"
type textarea "Sabores das massa * tomate seco * mandioquinh Acompanha salada"
type textarea "Sabores das massa * tomate seco * mandioquin Acompanha salada"
type textarea "Sabores das massa * tomate seco * mandioqui Acompanha salada"
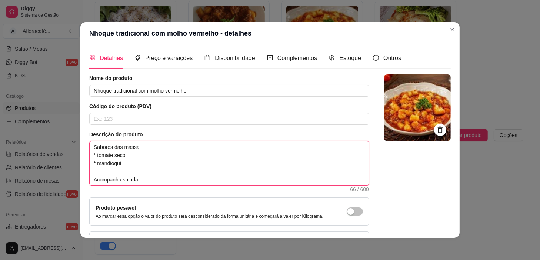
type textarea "Sabores das massa * tomate seco * mandioqu Acompanha salada"
type textarea "Sabores das massa * tomate seco * mandioq Acompanha salada"
type textarea "Sabores das massa * tomate seco * mandio Acompanha salada"
type textarea "Sabores das massa * tomate seco * mandi Acompanha salada"
type textarea "Sabores das massa * tomate seco * mand Acompanha salada"
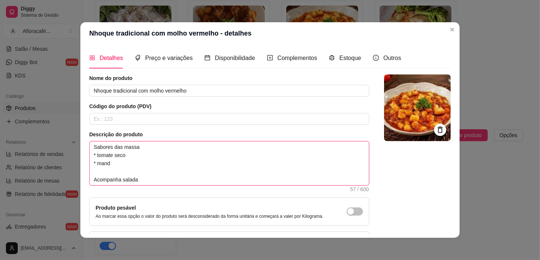
type textarea "Sabores das massa * tomate seco * man Acompanha salada"
type textarea "Sabores das massa * tomate seco * ma Acompanha salada"
type textarea "Sabores das massa * tomate seco * m Acompanha salada"
type textarea "Sabores das massa * tomate seco * Acompanha salada"
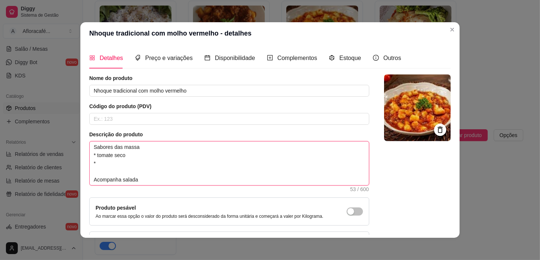
type textarea "Sabores das massa * tomate seco Acompanha salada"
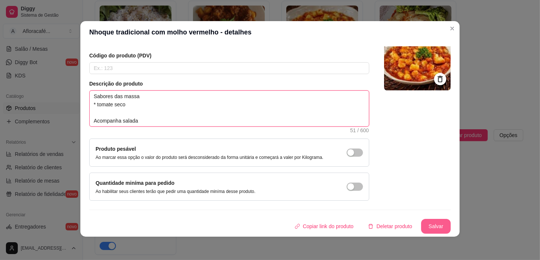
type textarea "Sabores das massa * tomate seco Acompanha salada"
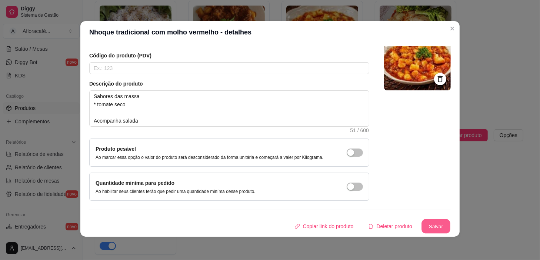
click at [423, 223] on button "Salvar" at bounding box center [436, 226] width 29 height 14
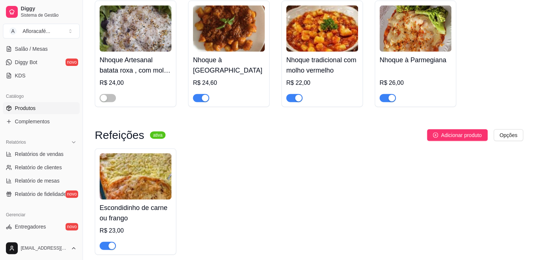
click at [404, 75] on div "R$ 26,00" at bounding box center [416, 85] width 72 height 34
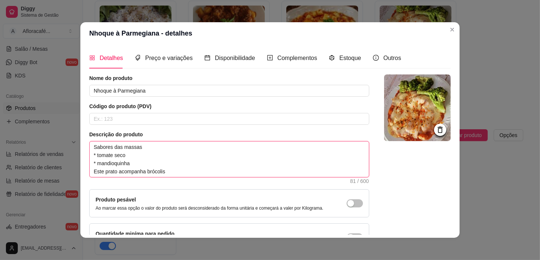
click at [184, 158] on textarea "Sabores das massas * tomate seco * mandioquinha Este prato acompanha brócolis" at bounding box center [229, 159] width 279 height 36
click at [183, 163] on textarea "Sabores das massas * tomate seco * mandioquinha Este prato acompanha brócolis" at bounding box center [229, 159] width 279 height 36
type textarea "Sabores das massas * tomate seco * mandioquinha Este prato acompanha brócolis"
type textarea "Sabores das massas * tomate seco * mandioquinh Este prato acompanha brócolis"
type textarea "Sabores das massas * tomate seco * mandioquin Este prato acompanha brócolis"
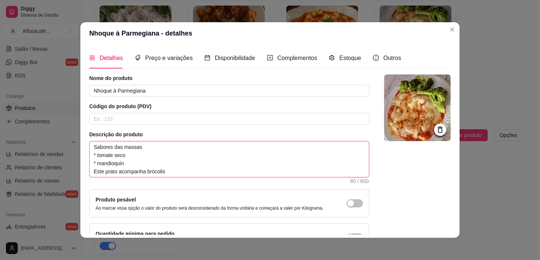
type textarea "Sabores das massas * tomate seco * mandioqui Este prato acompanha brócolis"
type textarea "Sabores das massas * tomate seco * mandioqu Este prato acompanha brócolis"
type textarea "Sabores das massas * tomate seco * mandi Este prato acompanha brócolis"
type textarea "Sabores das massas * tomate seco * mand Este prato acompanha brócolis"
type textarea "Sabores das massas * tomate seco * man Este prato acompanha brócolis"
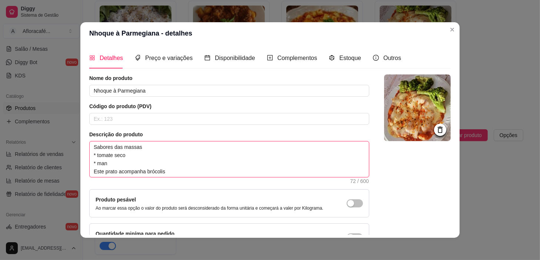
type textarea "Sabores das massas * tomate seco * ma Este prato acompanha brócolis"
type textarea "Sabores das massas * tomate seco * m Este prato acompanha brócolis"
type textarea "Sabores das massas * tomate seco * Este prato acompanha brócolis"
type textarea "Sabores das massas * tomate seco Este prato acompanha brócolis"
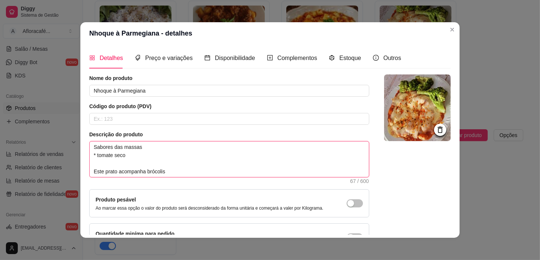
type textarea "Sabores das massas * tomate seco Este prato acompanha brócolis"
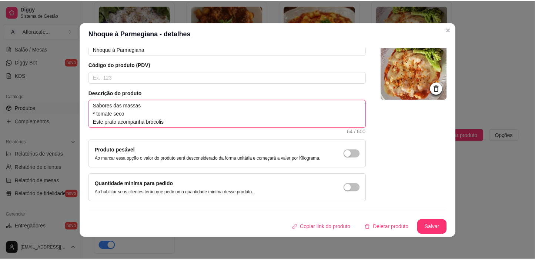
scroll to position [1, 0]
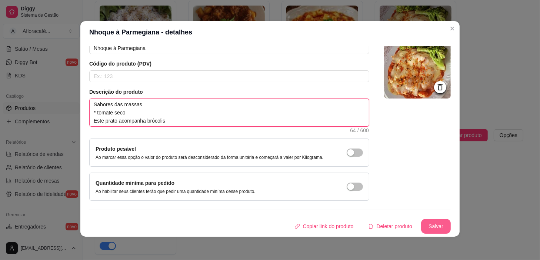
type textarea "Sabores das massas * tomate seco Este prato acompanha brócolis"
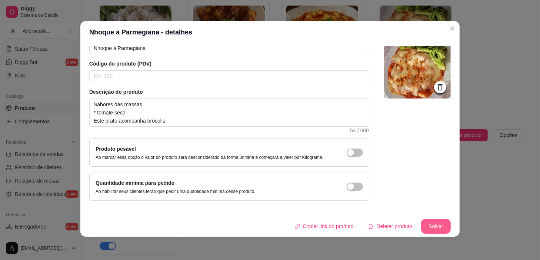
click at [423, 227] on button "Salvar" at bounding box center [436, 226] width 30 height 15
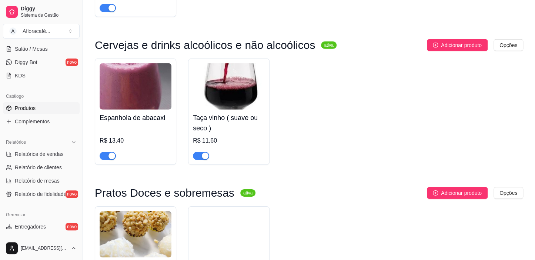
scroll to position [1012, 0]
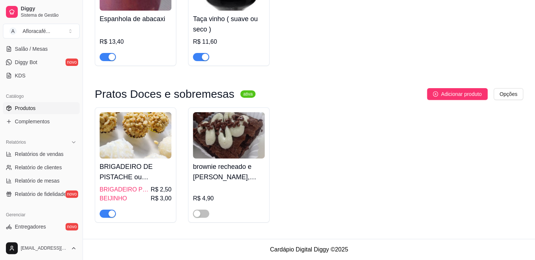
click at [111, 215] on div "button" at bounding box center [112, 213] width 7 height 7
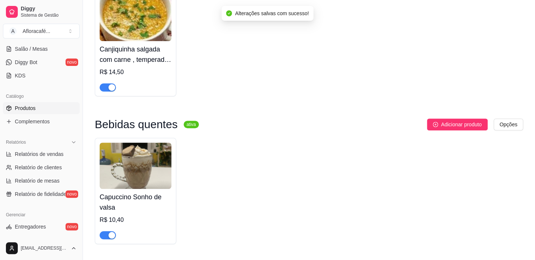
scroll to position [0, 0]
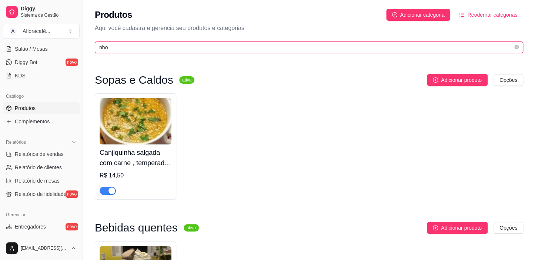
click at [208, 49] on input "nho" at bounding box center [306, 47] width 414 height 8
type input "n"
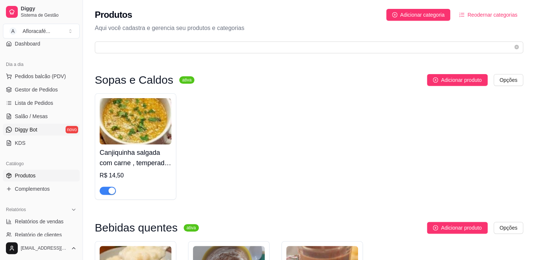
click at [44, 127] on link "Diggy Bot novo" at bounding box center [41, 130] width 77 height 12
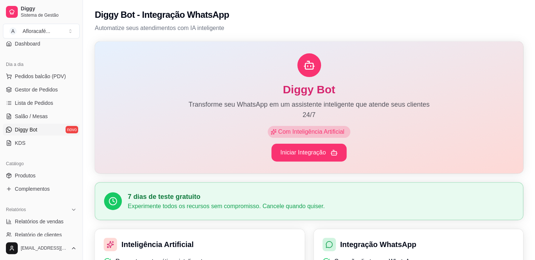
scroll to position [101, 0]
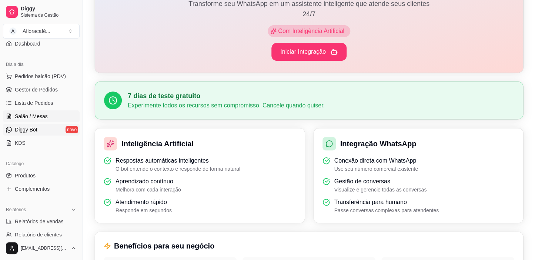
click at [51, 116] on link "Salão / Mesas" at bounding box center [41, 116] width 77 height 12
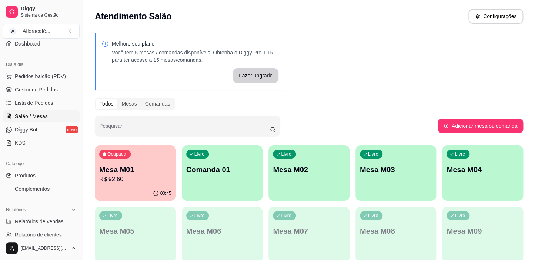
click at [342, 163] on div "Livre Mesa M02" at bounding box center [309, 168] width 81 height 47
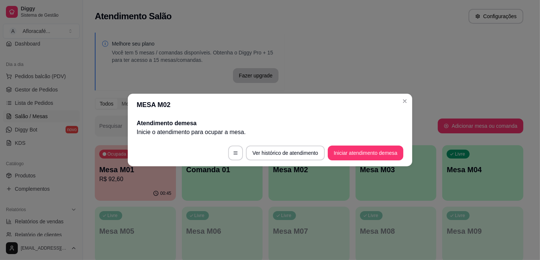
click at [343, 146] on button "Iniciar atendimento de mesa" at bounding box center [366, 153] width 76 height 15
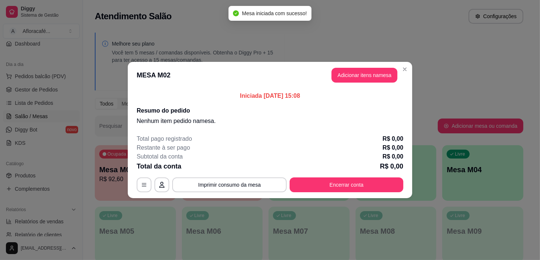
drag, startPoint x: 367, startPoint y: 89, endPoint x: 373, endPoint y: 79, distance: 11.2
click at [368, 88] on section "MESA M02 Adicionar itens na mesa Iniciada [DATE] 15:08 Resumo do pedido Nenhum …" at bounding box center [270, 130] width 284 height 136
click at [373, 79] on button "Adicionar itens na mesa" at bounding box center [365, 75] width 64 height 14
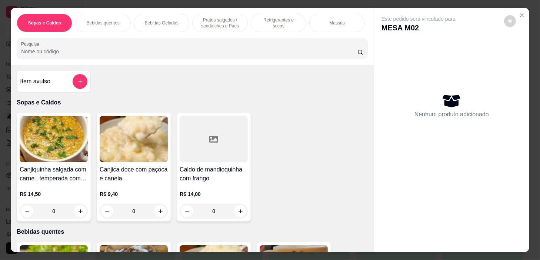
click at [267, 25] on div "Refrigerantes e sucos" at bounding box center [279, 23] width 56 height 19
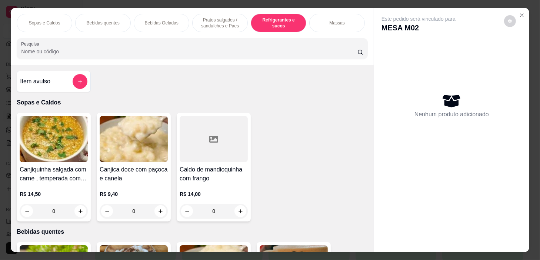
scroll to position [19, 0]
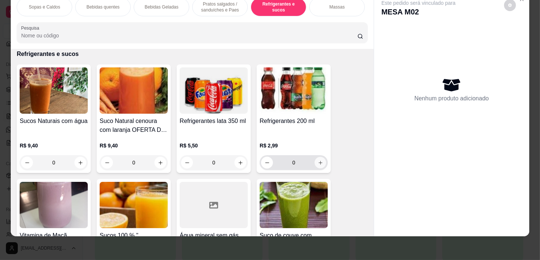
click at [315, 163] on button "increase-product-quantity" at bounding box center [320, 162] width 11 height 11
type input "1"
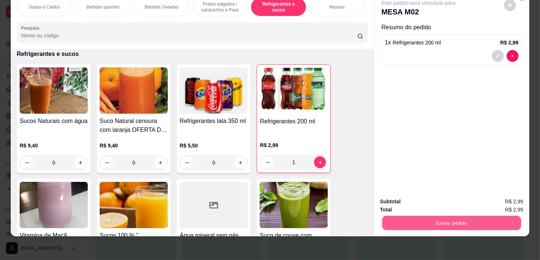
click at [469, 220] on button "Enviar pedido" at bounding box center [451, 223] width 139 height 14
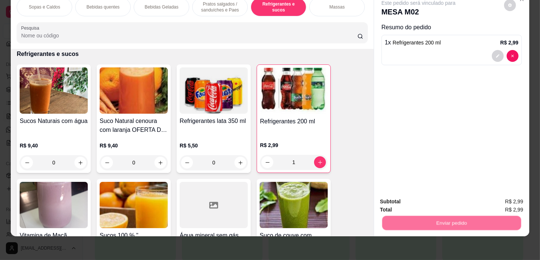
click at [432, 199] on button "Não registrar e enviar pedido" at bounding box center [427, 200] width 77 height 14
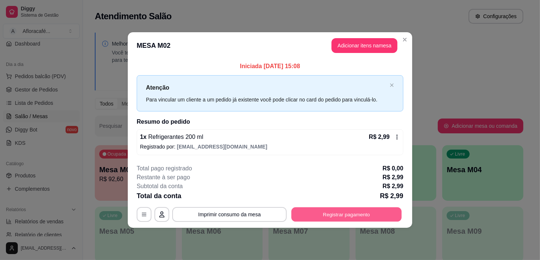
click at [353, 210] on button "Registrar pagamento" at bounding box center [347, 214] width 110 height 14
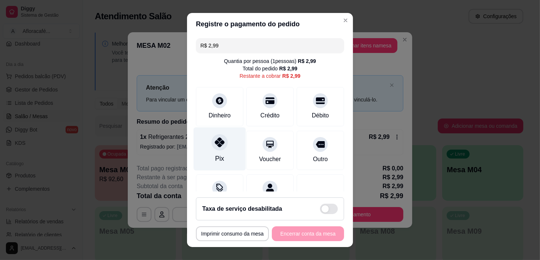
click at [215, 154] on div "Pix" at bounding box center [219, 159] width 9 height 10
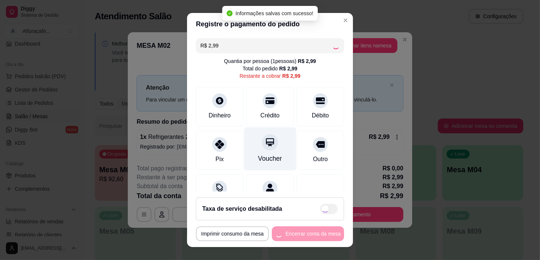
type input "R$ 0,00"
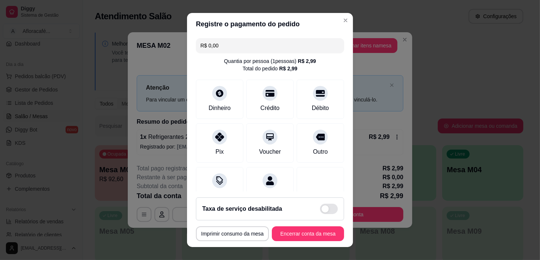
drag, startPoint x: 315, startPoint y: 243, endPoint x: 315, endPoint y: 234, distance: 8.9
click at [315, 241] on footer "**********" at bounding box center [270, 220] width 166 height 56
click at [315, 234] on button "Encerrar conta da mesa" at bounding box center [308, 234] width 70 height 14
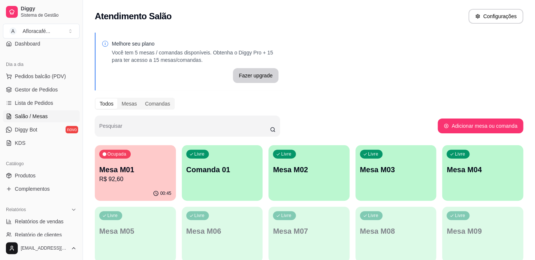
click at [148, 179] on p "R$ 92,60" at bounding box center [135, 179] width 72 height 9
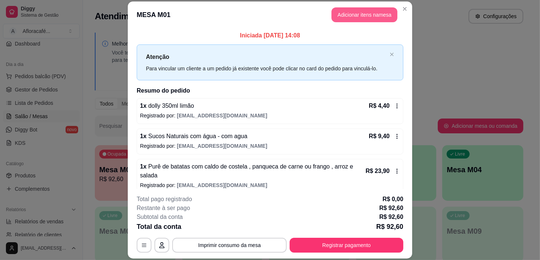
click at [362, 12] on button "Adicionar itens na mesa" at bounding box center [365, 14] width 66 height 15
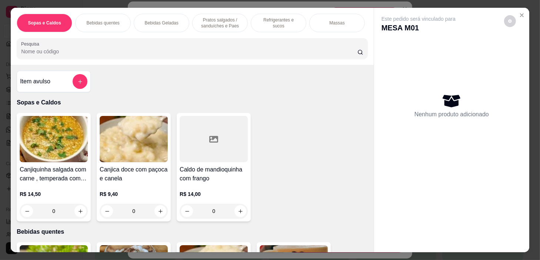
scroll to position [0, 289]
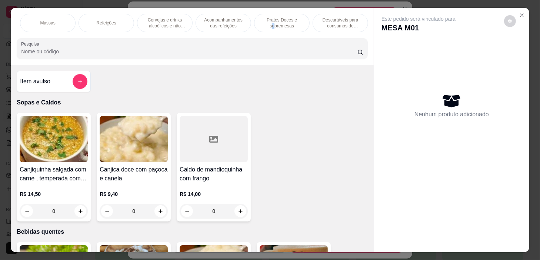
drag, startPoint x: 270, startPoint y: 21, endPoint x: 287, endPoint y: 25, distance: 17.6
click at [270, 21] on p "Pratos Doces e sobremesas" at bounding box center [281, 23] width 43 height 12
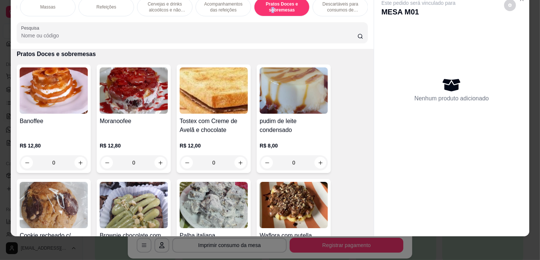
scroll to position [5478, 0]
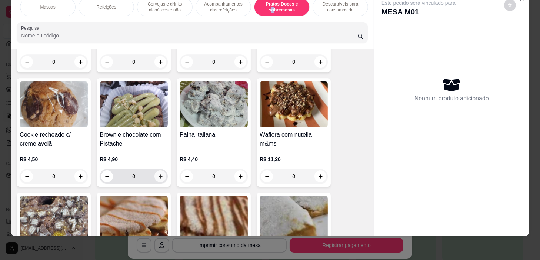
click at [158, 174] on icon "increase-product-quantity" at bounding box center [161, 177] width 6 height 6
type input "1"
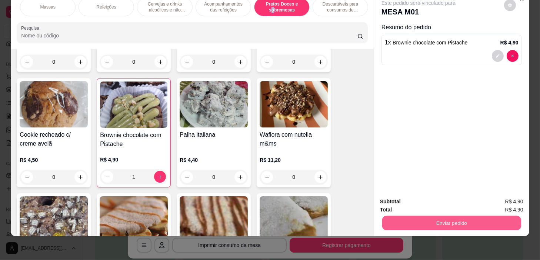
click at [492, 221] on button "Enviar pedido" at bounding box center [451, 223] width 139 height 14
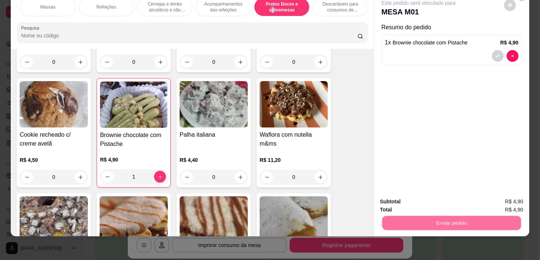
click at [422, 197] on button "Não registrar e enviar pedido" at bounding box center [427, 200] width 75 height 14
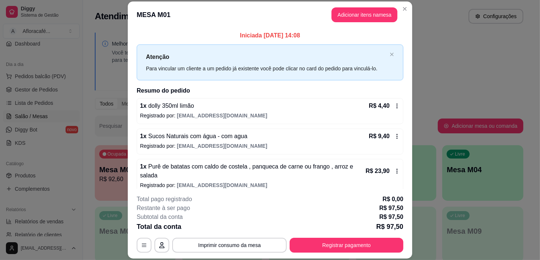
scroll to position [128, 0]
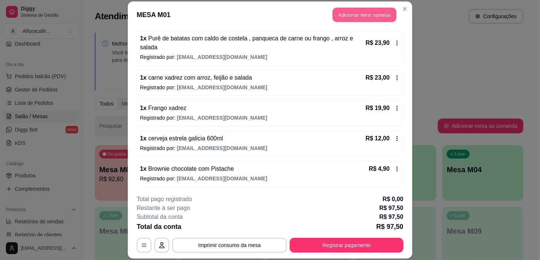
click at [372, 13] on button "Adicionar itens na mesa" at bounding box center [365, 14] width 64 height 14
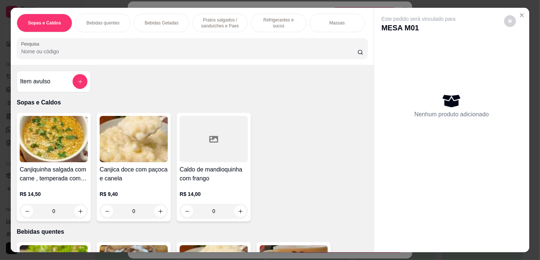
scroll to position [0, 289]
drag, startPoint x: 291, startPoint y: 25, endPoint x: 207, endPoint y: 70, distance: 95.6
click at [291, 24] on p "Pratos Doces e sobremesas" at bounding box center [281, 23] width 43 height 12
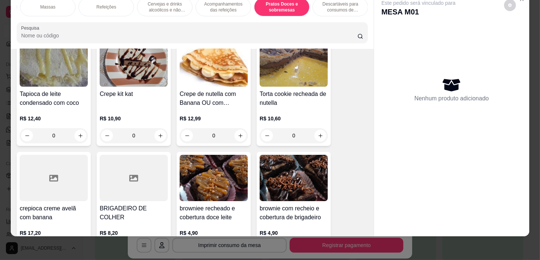
scroll to position [5849, 0]
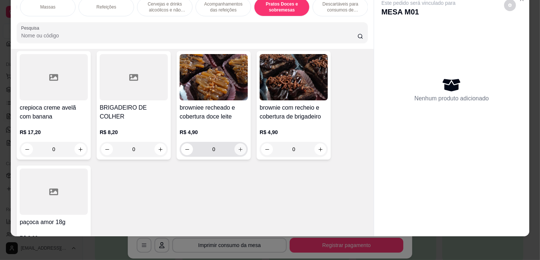
click at [239, 148] on icon "increase-product-quantity" at bounding box center [241, 149] width 4 height 4
type input "1"
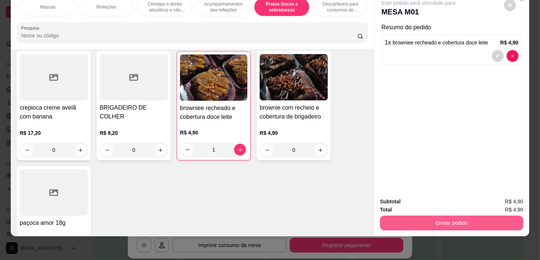
click at [467, 216] on button "Enviar pedido" at bounding box center [451, 223] width 143 height 15
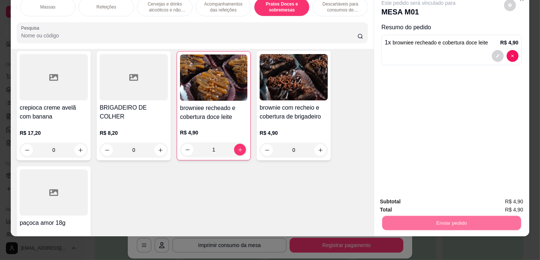
click at [431, 202] on button "Não registrar e enviar pedido" at bounding box center [427, 200] width 77 height 14
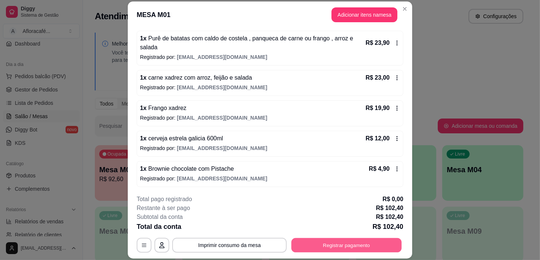
click at [352, 250] on button "Registrar pagamento" at bounding box center [347, 245] width 110 height 14
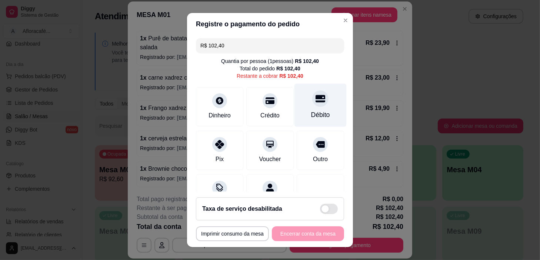
click at [311, 111] on div "Débito" at bounding box center [320, 115] width 19 height 10
type input "R$ 0,00"
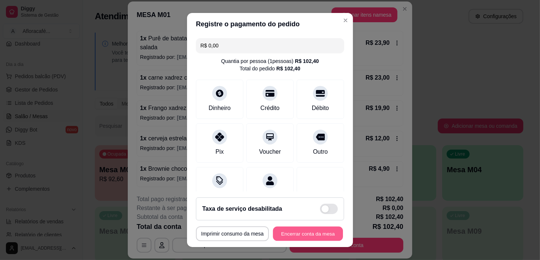
click at [300, 228] on button "Encerrar conta da mesa" at bounding box center [308, 234] width 70 height 14
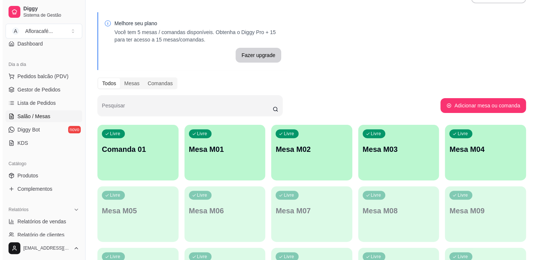
scroll to position [0, 0]
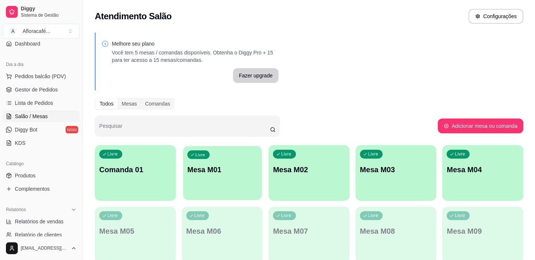
click at [238, 161] on div "Livre Mesa M01" at bounding box center [222, 168] width 79 height 45
click at [343, 163] on div "Livre Mesa M02" at bounding box center [309, 168] width 81 height 47
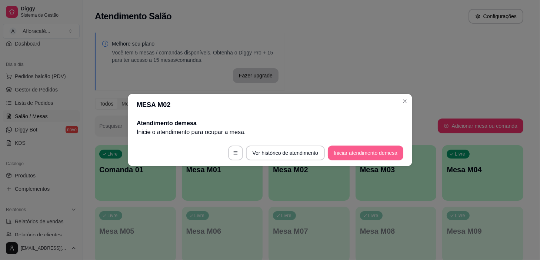
click at [350, 150] on button "Iniciar atendimento de mesa" at bounding box center [366, 153] width 76 height 15
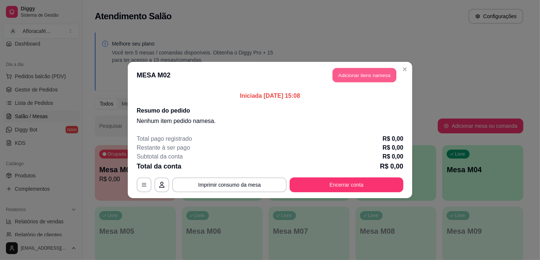
click at [354, 80] on button "Adicionar itens na mesa" at bounding box center [365, 75] width 64 height 14
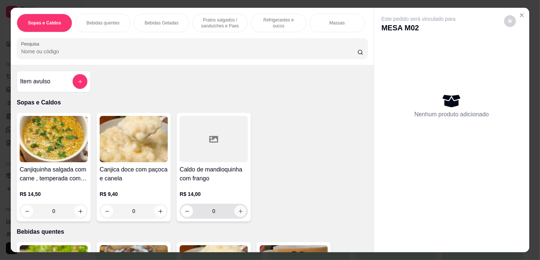
click at [240, 211] on icon "increase-product-quantity" at bounding box center [241, 212] width 6 height 6
type input "1"
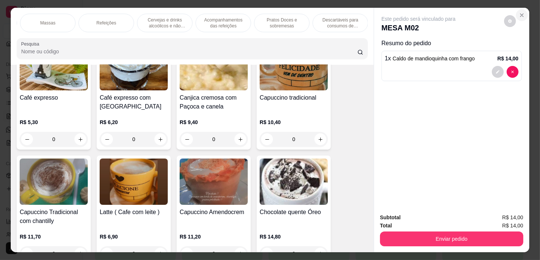
click at [516, 14] on button "Close" at bounding box center [522, 15] width 12 height 12
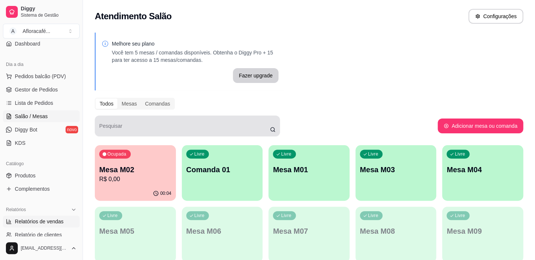
scroll to position [101, 0]
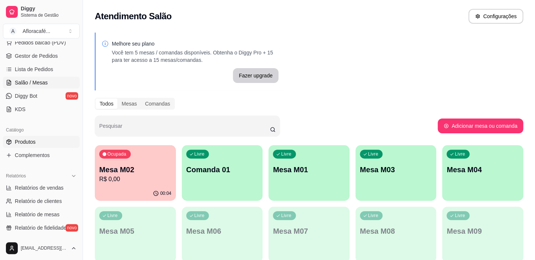
click at [56, 140] on link "Produtos" at bounding box center [41, 142] width 77 height 12
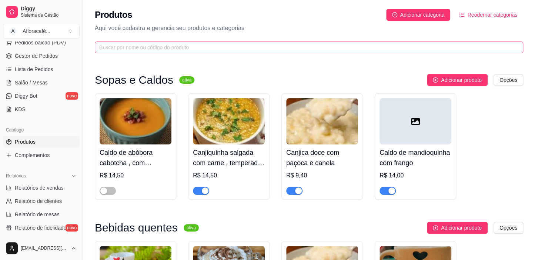
click at [191, 43] on span at bounding box center [309, 47] width 429 height 12
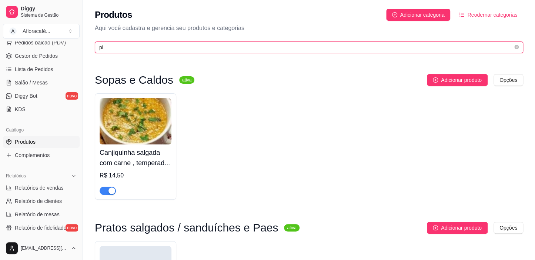
type input "p"
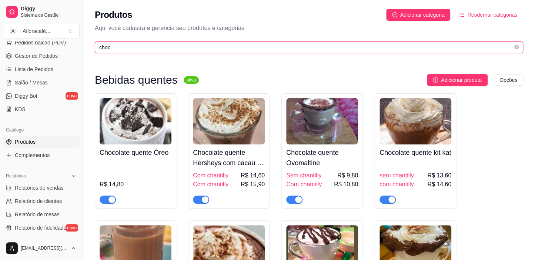
type input "choc"
drag, startPoint x: 519, startPoint y: 46, endPoint x: 400, endPoint y: 104, distance: 132.9
click at [519, 47] on span "choc" at bounding box center [309, 47] width 429 height 12
click at [515, 48] on icon "close-circle" at bounding box center [517, 47] width 4 height 4
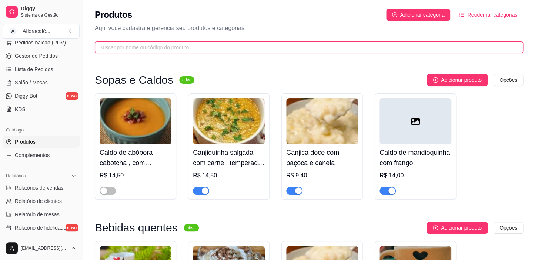
click at [426, 50] on input "text" at bounding box center [306, 47] width 414 height 8
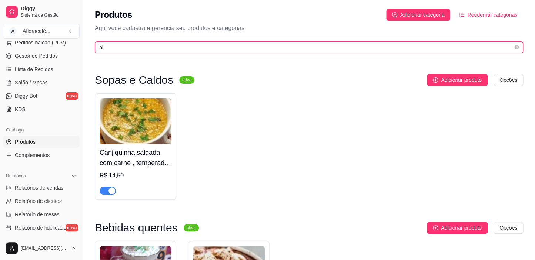
type input "p"
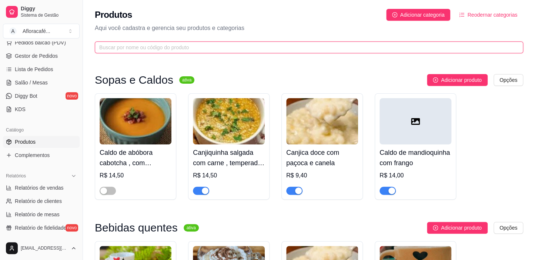
scroll to position [33, 0]
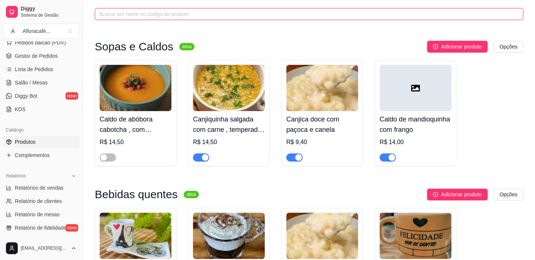
click at [320, 15] on input "text" at bounding box center [306, 14] width 414 height 8
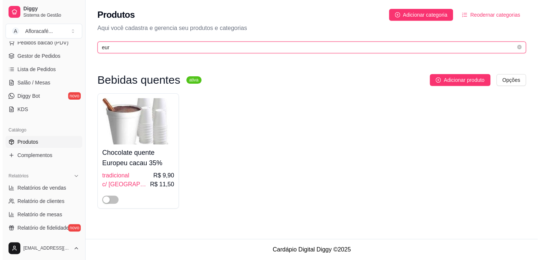
scroll to position [0, 0]
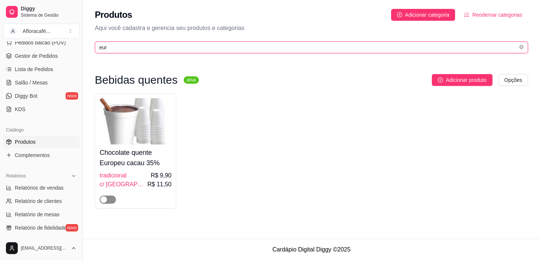
type input "eur"
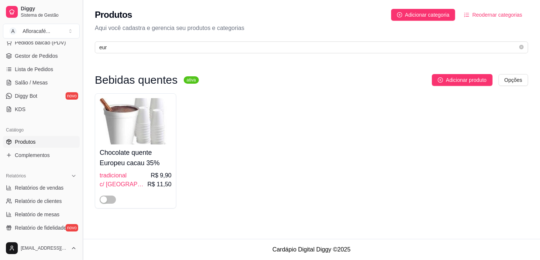
drag, startPoint x: 111, startPoint y: 200, endPoint x: 80, endPoint y: 201, distance: 30.8
click at [113, 201] on span "button" at bounding box center [108, 200] width 16 height 8
click at [48, 78] on link "Salão / Mesas" at bounding box center [41, 83] width 77 height 12
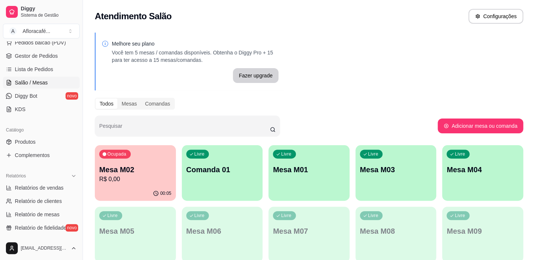
click at [218, 177] on div "Livre Comanda 01" at bounding box center [222, 168] width 81 height 47
click at [107, 167] on p "Mesa M02" at bounding box center [135, 169] width 72 height 10
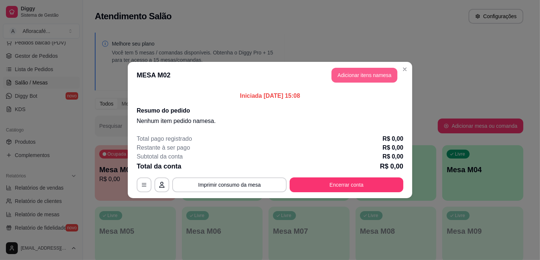
click at [359, 73] on button "Adicionar itens na mesa" at bounding box center [365, 75] width 66 height 15
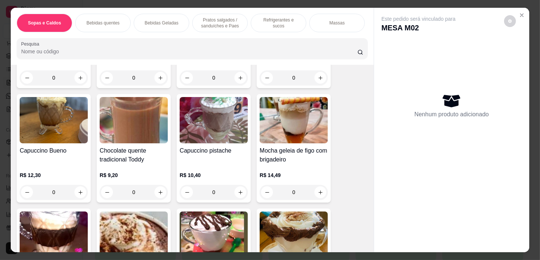
scroll to position [437, 0]
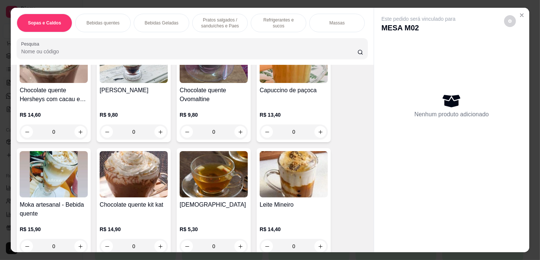
click at [215, 19] on p "Pratos salgados / sanduíches e Paes" at bounding box center [220, 23] width 43 height 12
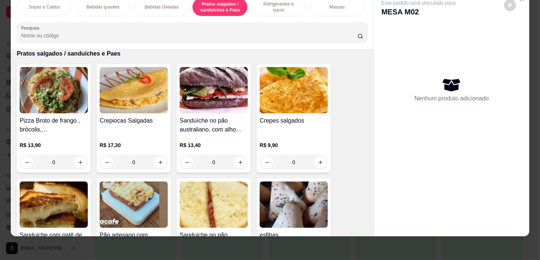
scroll to position [2140, 0]
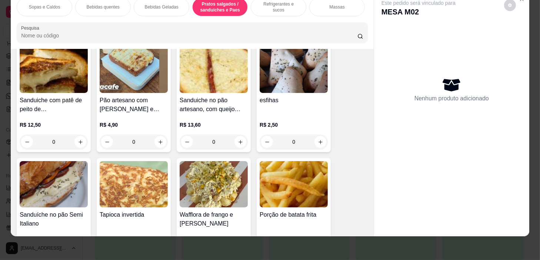
click at [318, 142] on div "0" at bounding box center [294, 141] width 68 height 15
click at [322, 106] on div "média R$ 4,40" at bounding box center [270, 111] width 196 height 24
radio input "true"
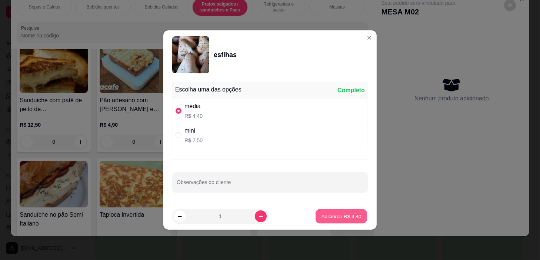
click at [348, 214] on p "Adicionar R$ 4,40" at bounding box center [341, 216] width 40 height 7
type input "1"
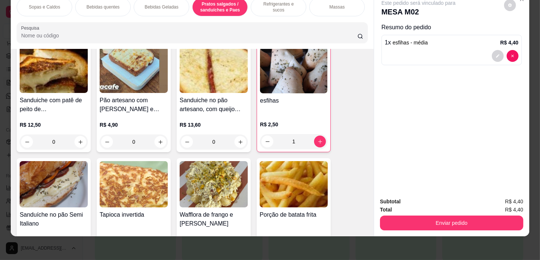
click at [161, 4] on p "Bebidas Geladas" at bounding box center [161, 7] width 34 height 6
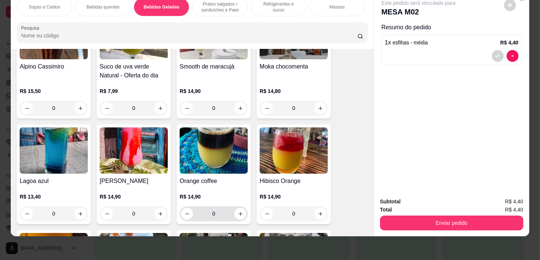
scroll to position [1295, 0]
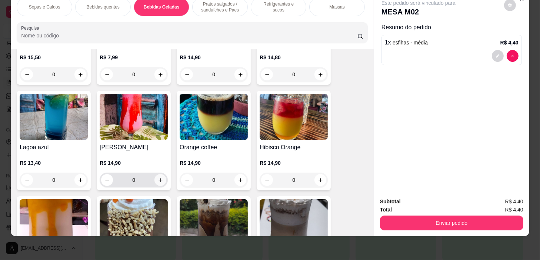
click at [158, 178] on icon "increase-product-quantity" at bounding box center [161, 180] width 6 height 6
type input "1"
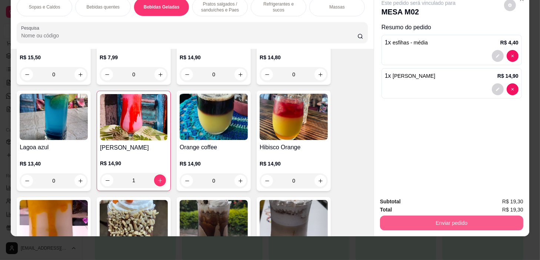
click at [465, 220] on button "Enviar pedido" at bounding box center [451, 223] width 143 height 15
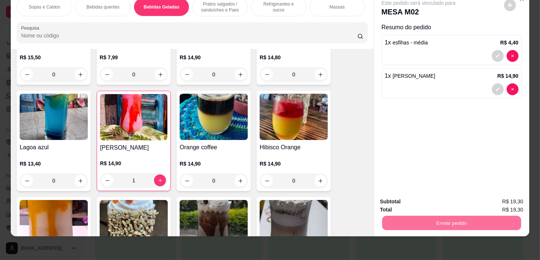
click at [494, 197] on button "Sim, quero registrar" at bounding box center [497, 200] width 53 height 14
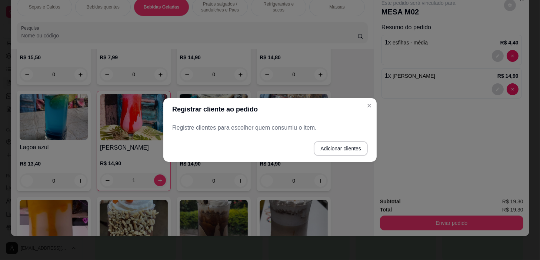
click at [351, 141] on footer "Adicionar clientes" at bounding box center [269, 148] width 213 height 27
click at [352, 152] on button "Adicionar clientes" at bounding box center [341, 148] width 54 height 15
click at [361, 133] on input "Nome do cliente" at bounding box center [270, 130] width 187 height 7
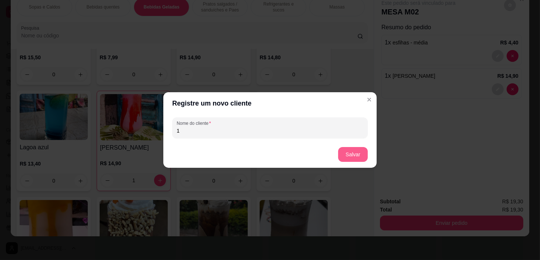
type input "1"
click at [354, 158] on button "Salvar" at bounding box center [353, 154] width 30 height 15
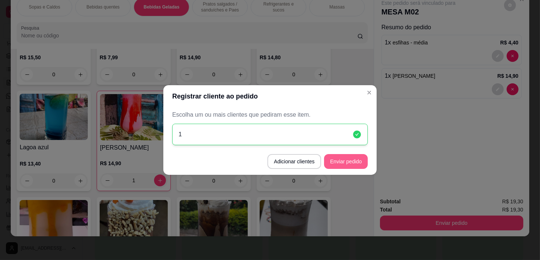
click at [348, 163] on button "Enviar pedido" at bounding box center [346, 161] width 44 height 15
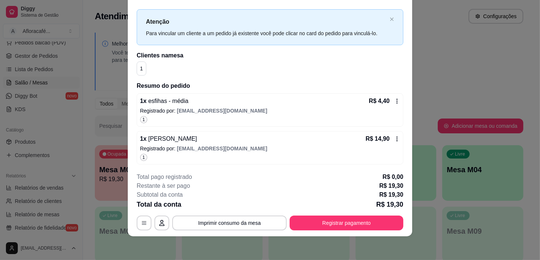
scroll to position [0, 0]
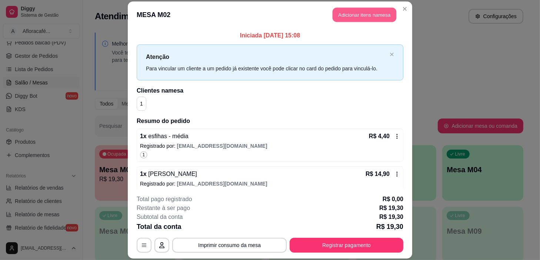
click at [348, 16] on button "Adicionar itens na mesa" at bounding box center [365, 14] width 64 height 14
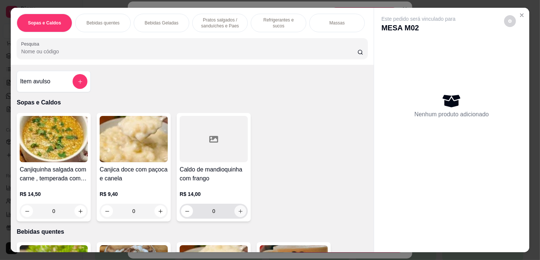
click at [238, 214] on icon "increase-product-quantity" at bounding box center [241, 212] width 6 height 6
type input "1"
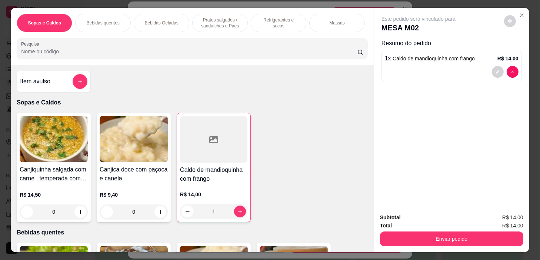
drag, startPoint x: 120, startPoint y: 19, endPoint x: 264, endPoint y: 136, distance: 185.9
click at [120, 20] on div "Bebidas quentes" at bounding box center [103, 23] width 56 height 19
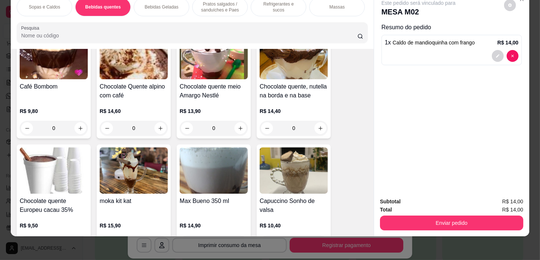
scroll to position [870, 0]
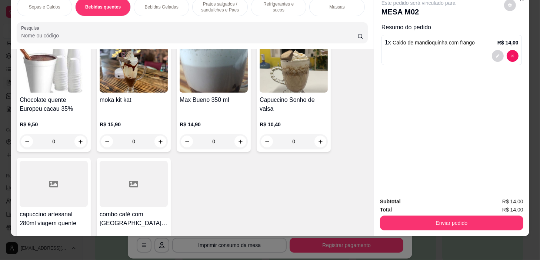
click at [75, 140] on div "0" at bounding box center [54, 141] width 68 height 15
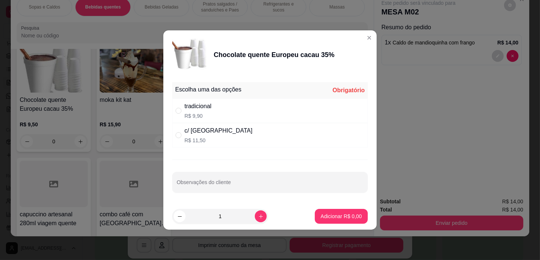
click at [274, 111] on div "tradicional R$ 9,90" at bounding box center [270, 111] width 196 height 24
radio input "true"
click at [344, 215] on p "Adicionar R$ 9,90" at bounding box center [341, 216] width 41 height 7
type input "1"
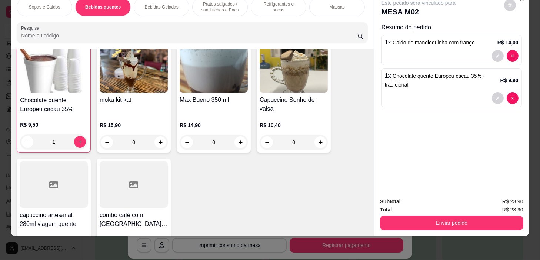
click at [451, 226] on div "Subtotal R$ 23,90 Total R$ 23,90 Enviar pedido" at bounding box center [451, 214] width 155 height 45
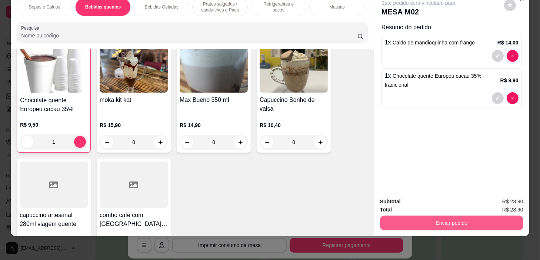
click at [453, 216] on button "Enviar pedido" at bounding box center [451, 223] width 143 height 15
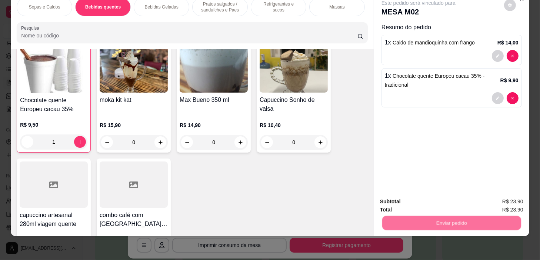
click at [475, 202] on button "Sim, quero registrar" at bounding box center [497, 200] width 55 height 14
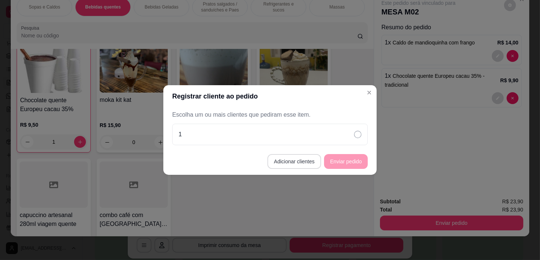
click at [281, 166] on button "Adicionar clientes" at bounding box center [294, 161] width 54 height 15
drag, startPoint x: 304, startPoint y: 142, endPoint x: 311, endPoint y: 139, distance: 7.5
click at [307, 141] on footer "Salvar" at bounding box center [270, 154] width 214 height 27
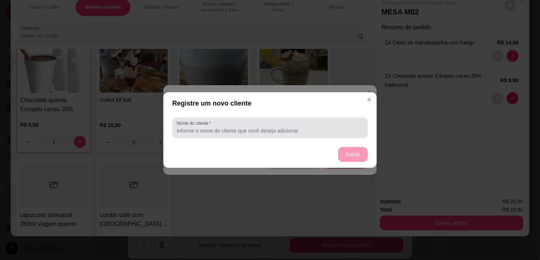
click at [314, 137] on div "Nome do cliente" at bounding box center [270, 127] width 196 height 21
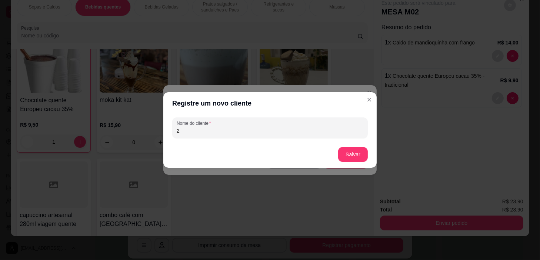
type input "2"
click at [344, 154] on button "Salvar" at bounding box center [353, 154] width 29 height 14
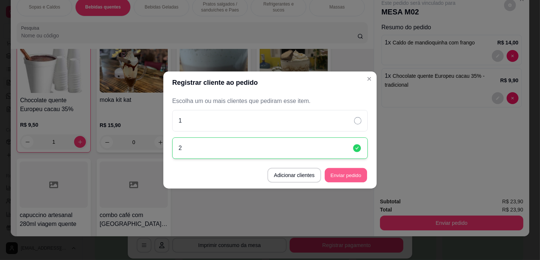
click at [350, 176] on button "Enviar pedido" at bounding box center [346, 175] width 42 height 14
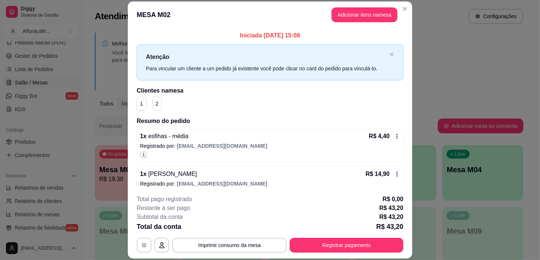
scroll to position [89, 0]
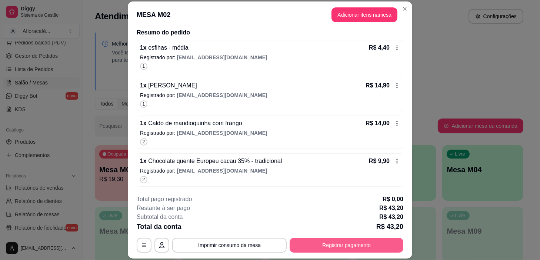
click at [343, 246] on button "Registrar pagamento" at bounding box center [347, 245] width 114 height 15
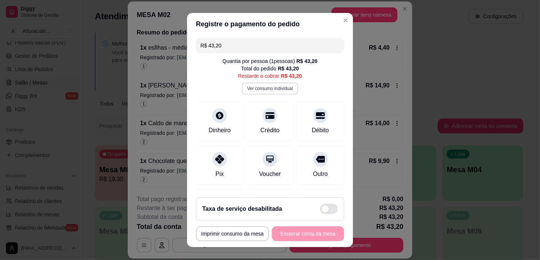
click at [269, 90] on button "Ver consumo individual" at bounding box center [270, 89] width 56 height 12
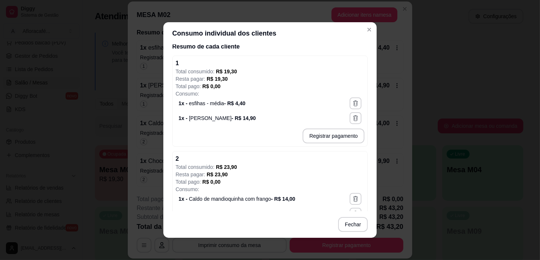
scroll to position [113, 0]
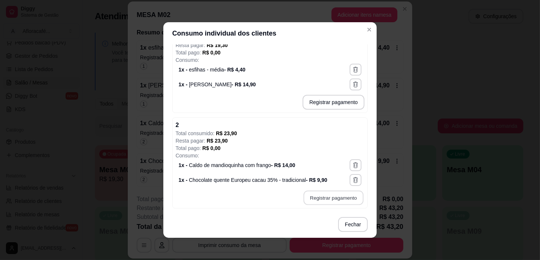
type input "R$ 23,90"
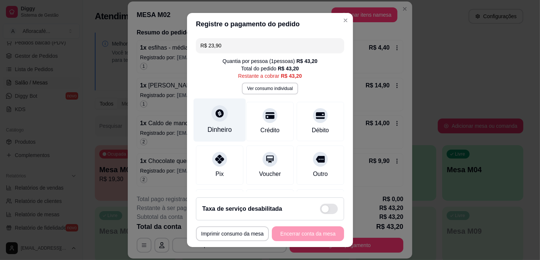
click at [221, 114] on div at bounding box center [220, 114] width 16 height 16
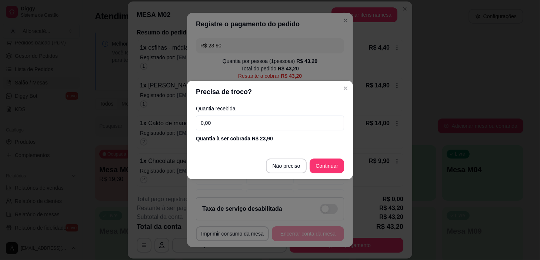
click at [261, 119] on input "0,00" at bounding box center [270, 123] width 148 height 15
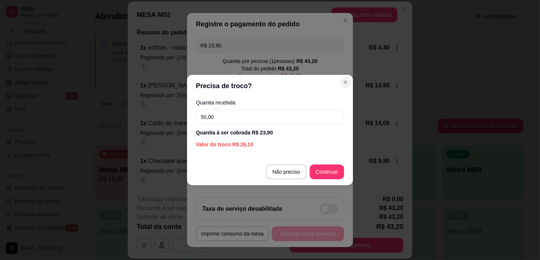
type input "50,00"
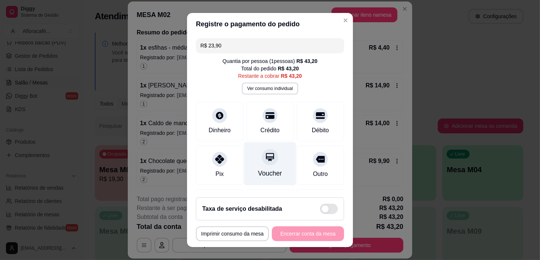
scroll to position [48, 0]
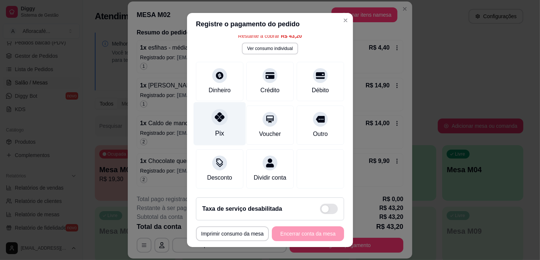
click at [224, 106] on div "Pix" at bounding box center [220, 123] width 52 height 43
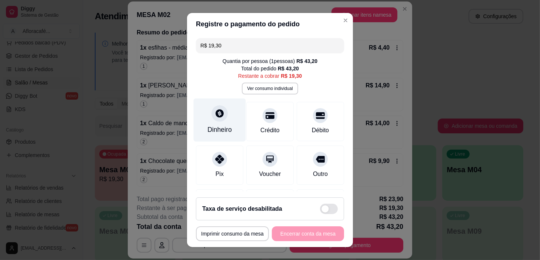
click at [225, 125] on div "Dinheiro" at bounding box center [219, 130] width 24 height 10
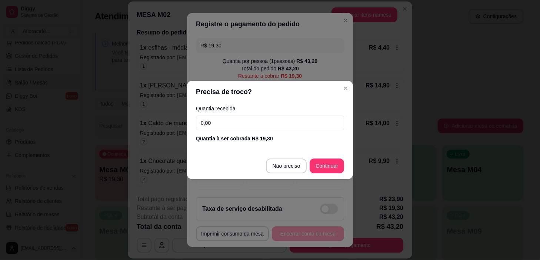
click at [265, 122] on input "0,00" at bounding box center [270, 123] width 148 height 15
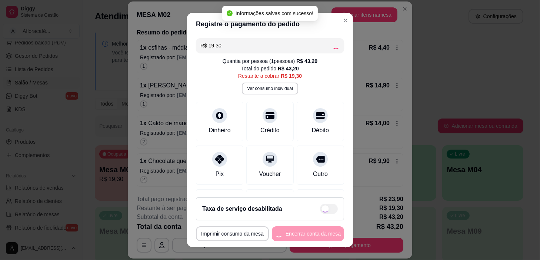
type input "R$ 0,00"
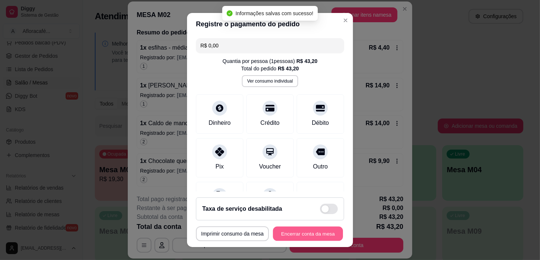
click at [297, 235] on button "Encerrar conta da mesa" at bounding box center [308, 234] width 70 height 14
